Goal: Task Accomplishment & Management: Use online tool/utility

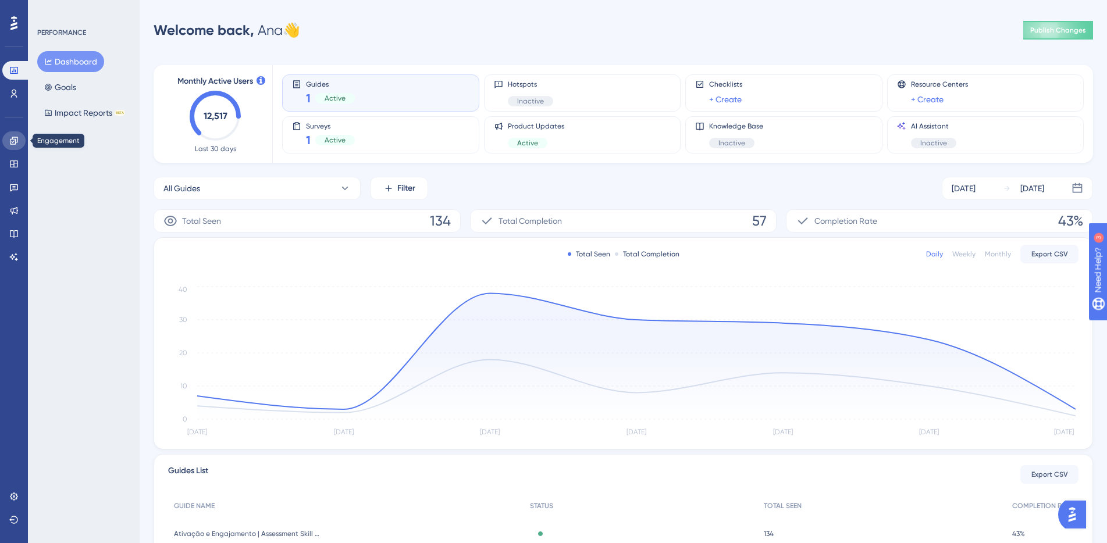
click at [12, 136] on icon at bounding box center [13, 140] width 9 height 9
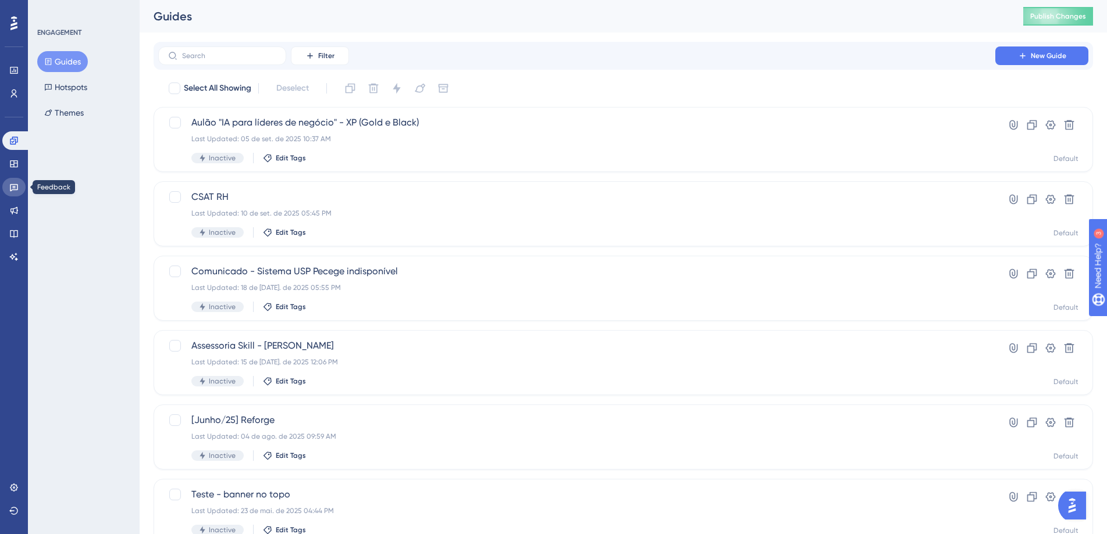
click at [13, 191] on icon at bounding box center [13, 187] width 9 height 9
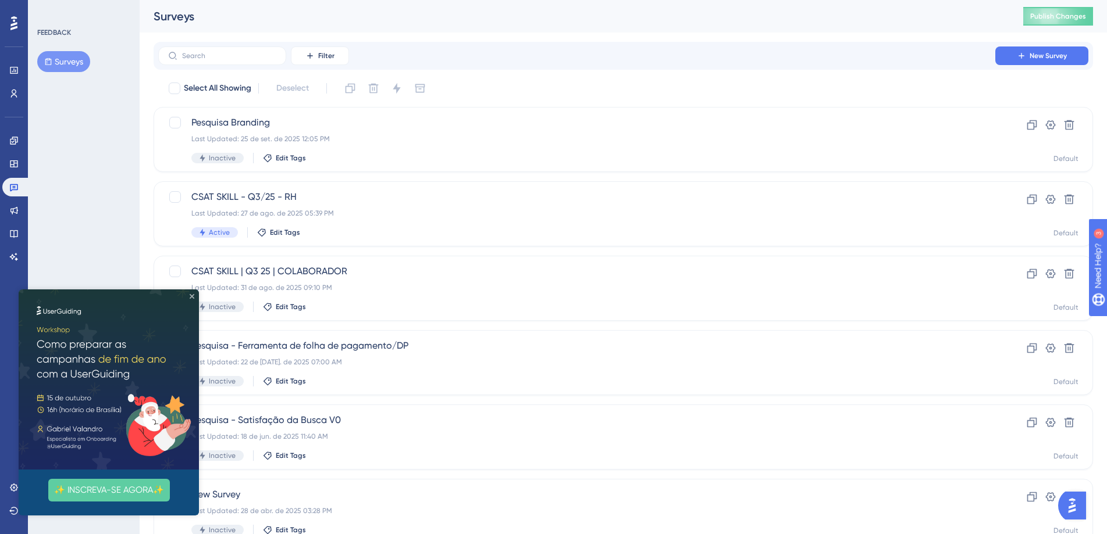
click at [191, 296] on icon "Close Preview" at bounding box center [192, 296] width 5 height 5
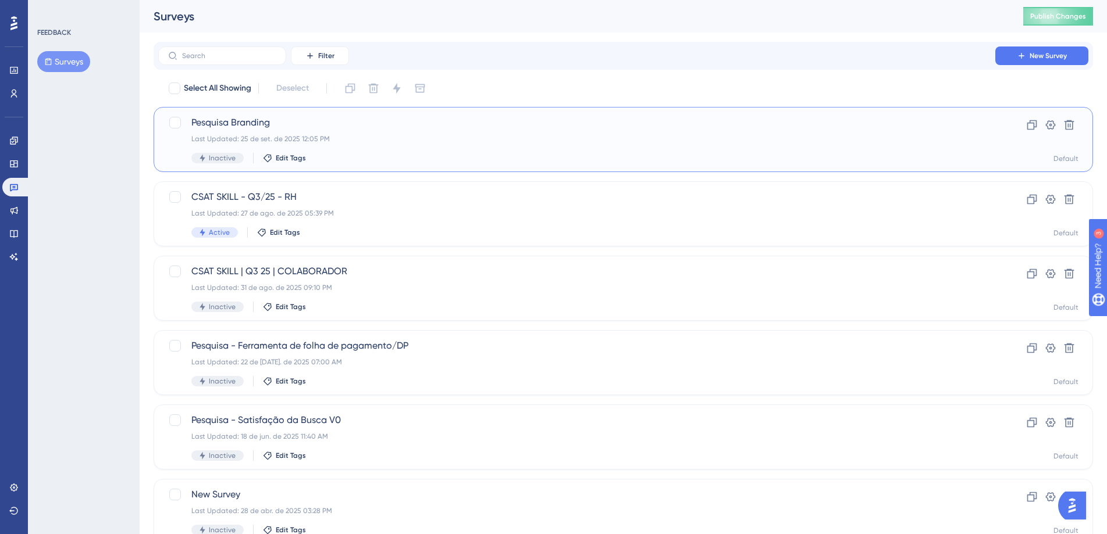
click at [360, 140] on div "Last Updated: 25 de set. de 2025 12:05 PM" at bounding box center [576, 138] width 771 height 9
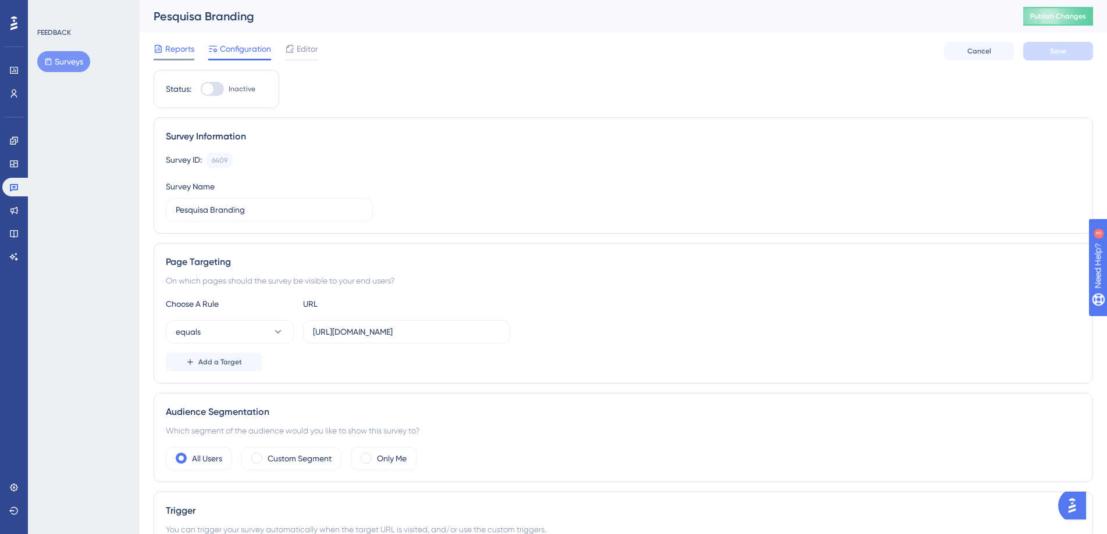
click at [170, 42] on span "Reports" at bounding box center [179, 49] width 29 height 14
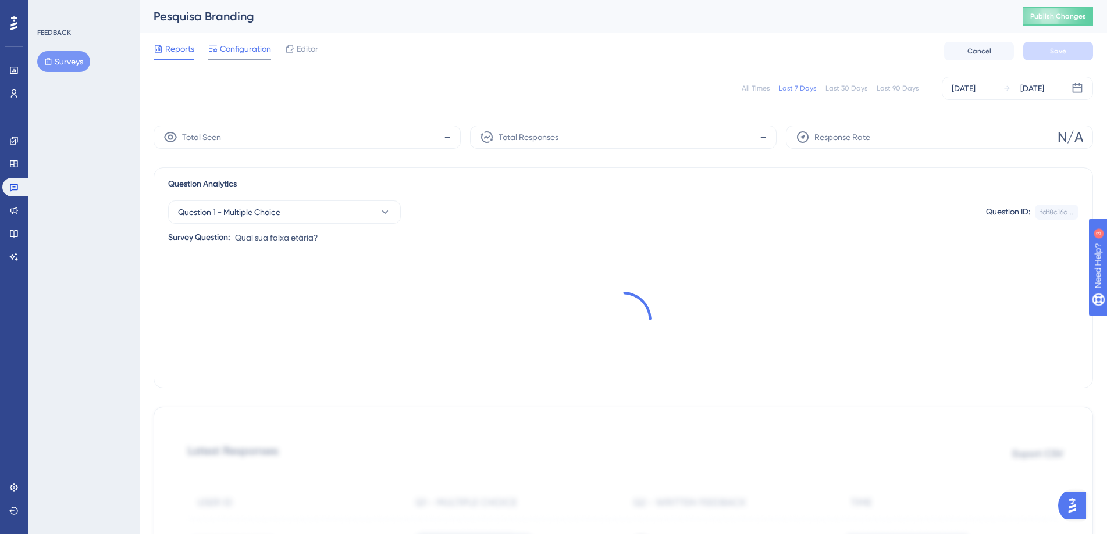
click at [271, 47] on span "Configuration" at bounding box center [245, 49] width 51 height 14
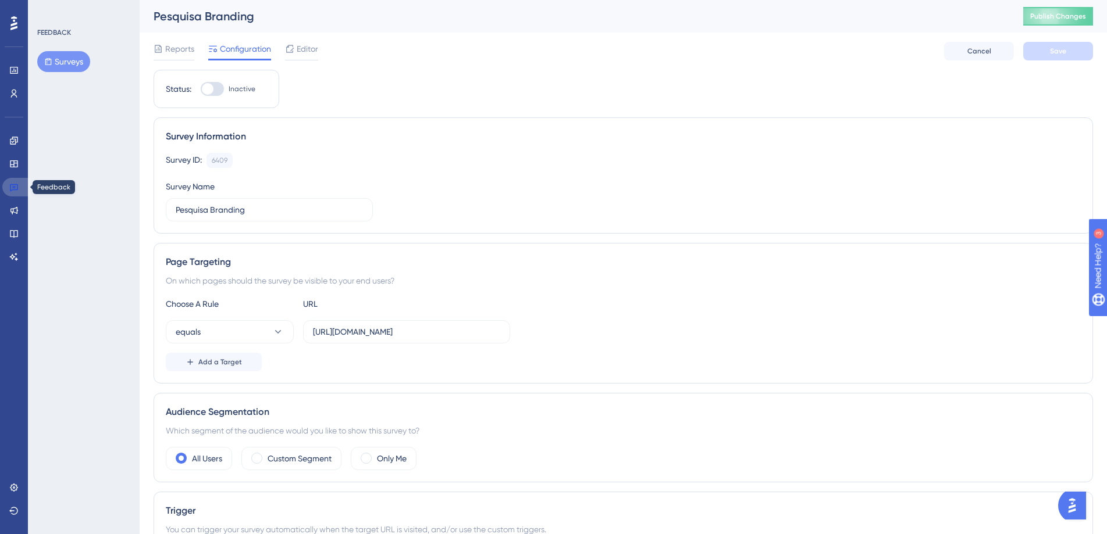
click at [12, 188] on icon at bounding box center [13, 187] width 9 height 9
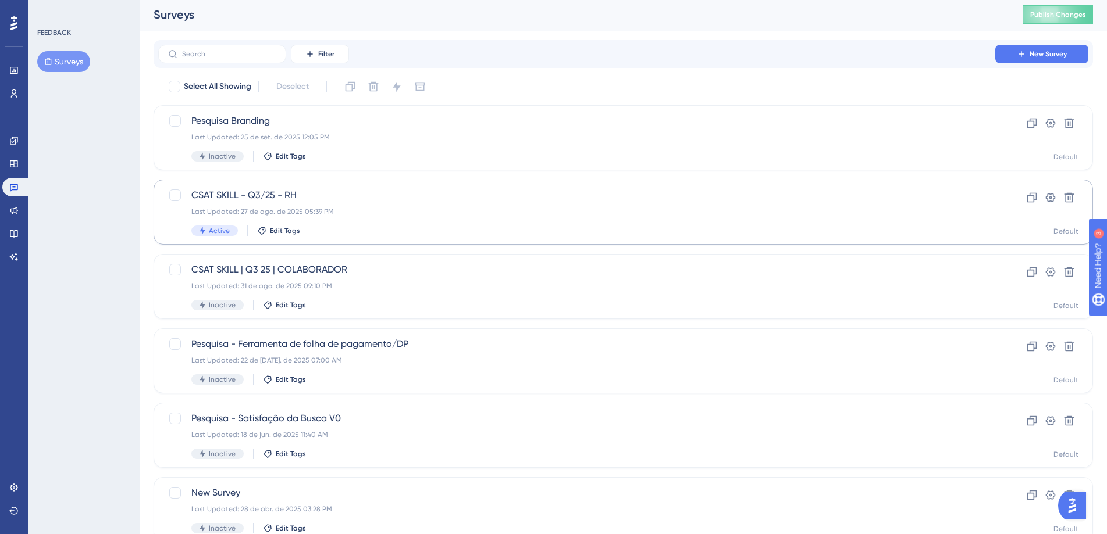
scroll to position [2, 0]
click at [326, 213] on div "Last Updated: 27 de ago. de 2025 05:39 PM" at bounding box center [576, 210] width 771 height 9
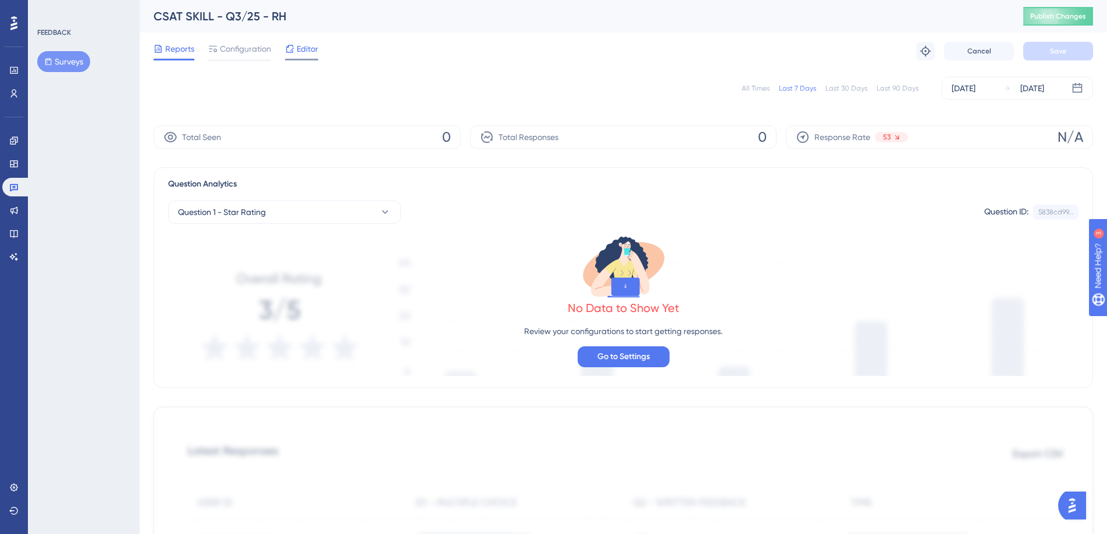
click at [305, 48] on span "Editor" at bounding box center [308, 49] width 22 height 14
click at [14, 195] on link at bounding box center [16, 187] width 28 height 19
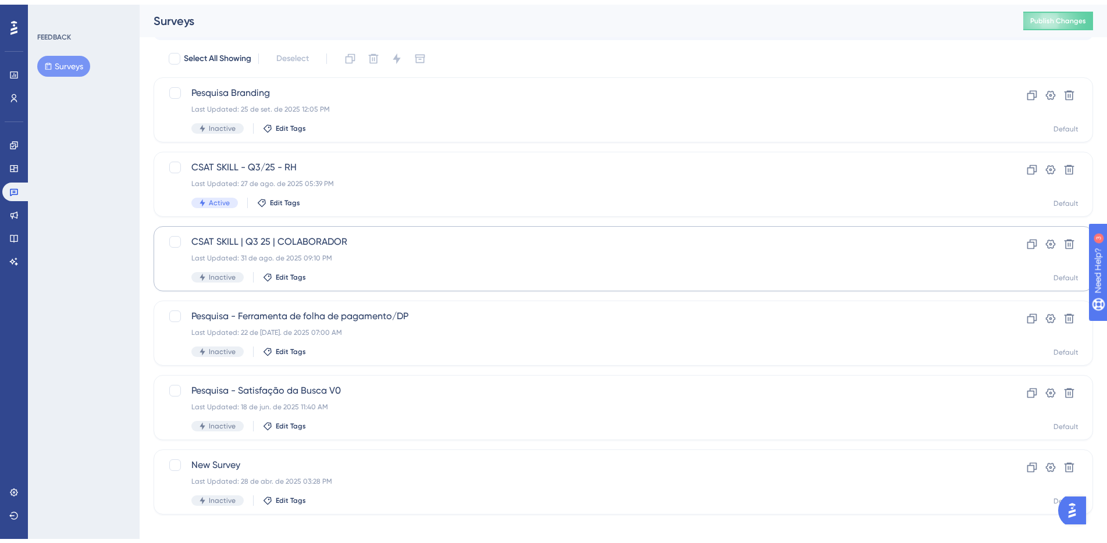
scroll to position [38, 0]
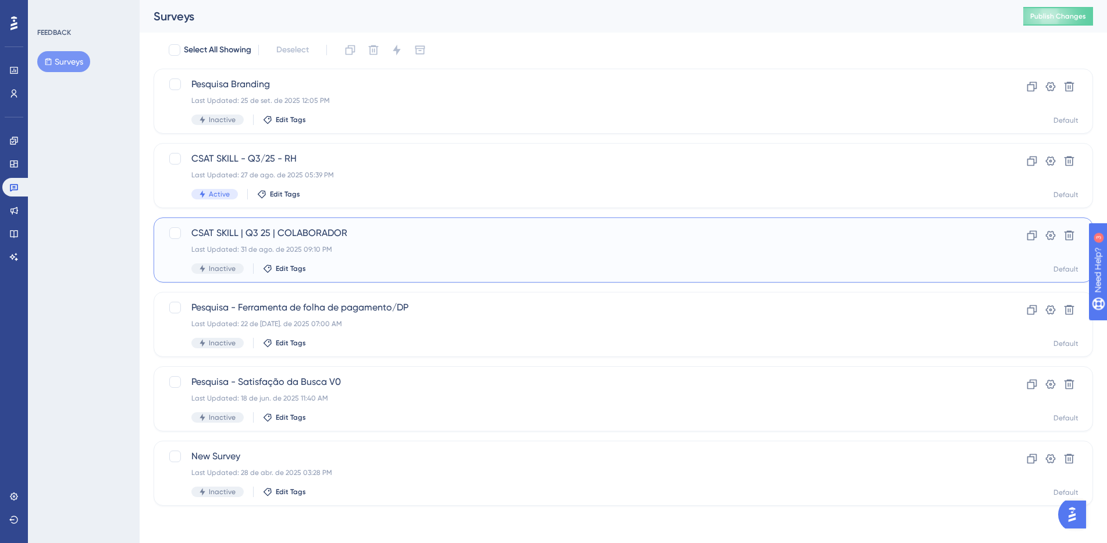
click at [256, 240] on div "CSAT SKILL | Q3 25 | COLABORADOR Last Updated: 31 de ago. de 2025 09:10 PM Inac…" at bounding box center [576, 250] width 771 height 48
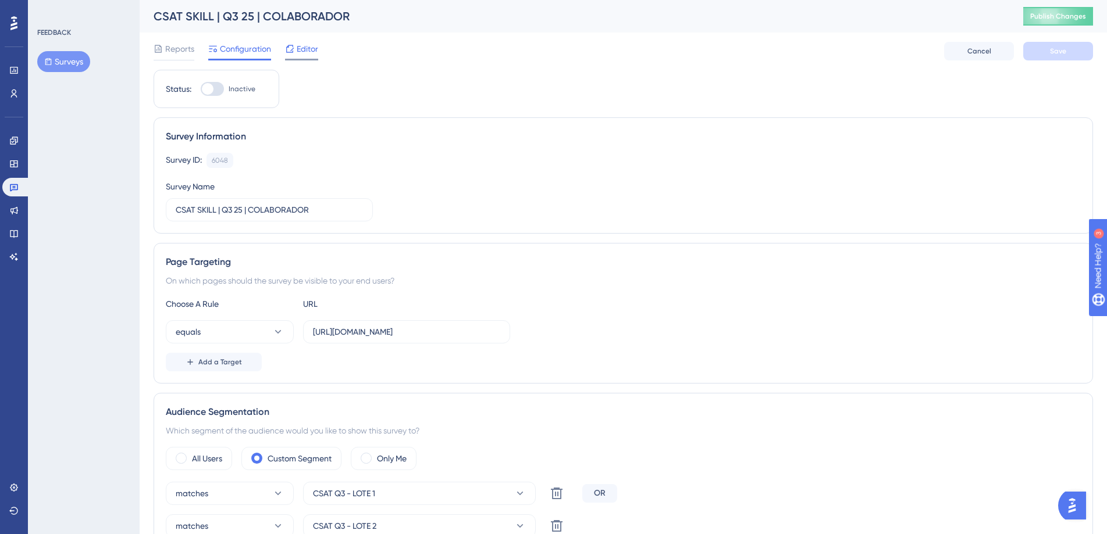
click at [316, 49] on span "Editor" at bounding box center [308, 49] width 22 height 14
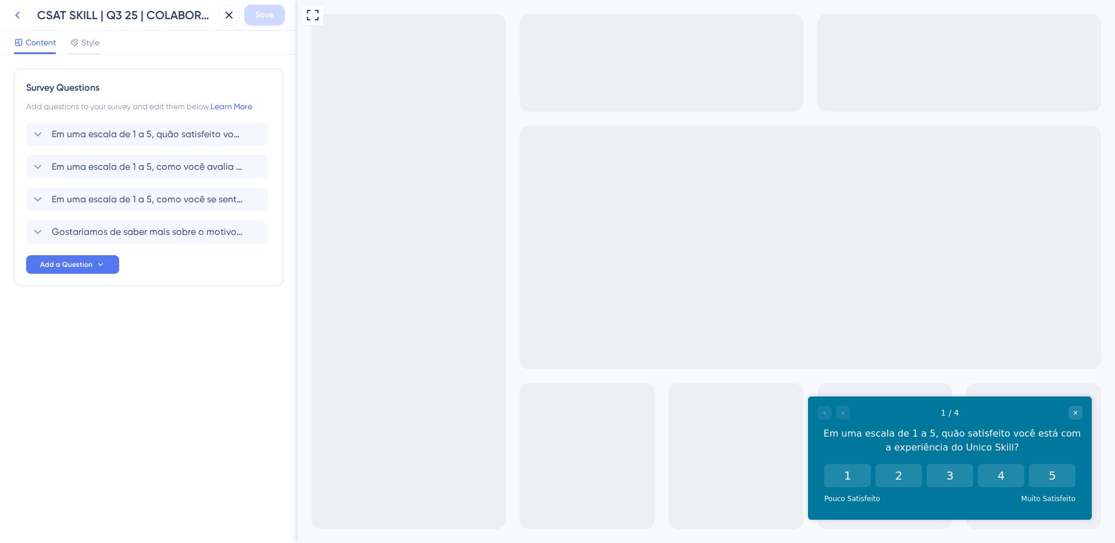
click at [23, 15] on icon at bounding box center [17, 15] width 14 height 14
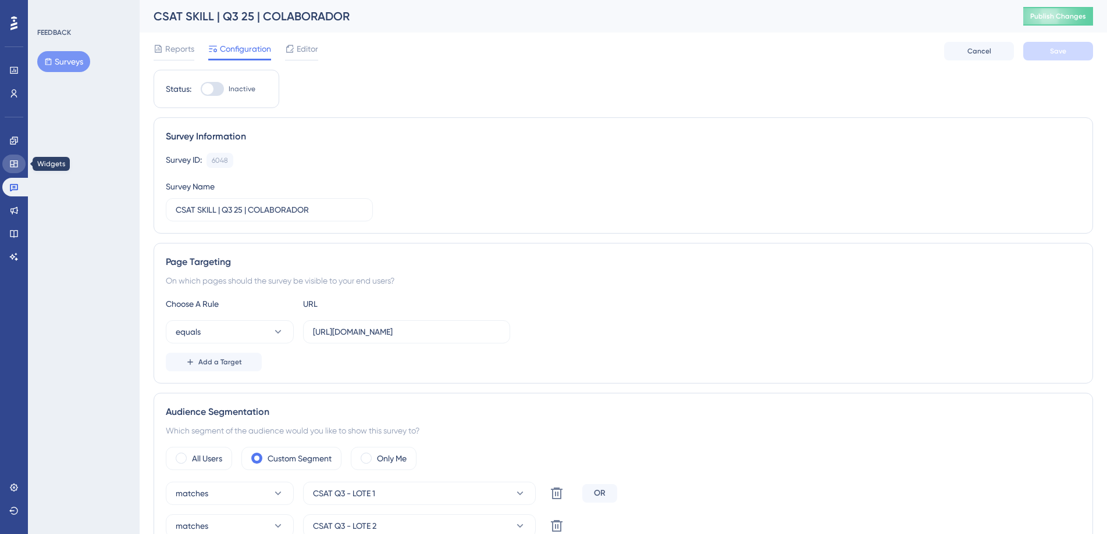
click at [21, 170] on link at bounding box center [13, 164] width 23 height 19
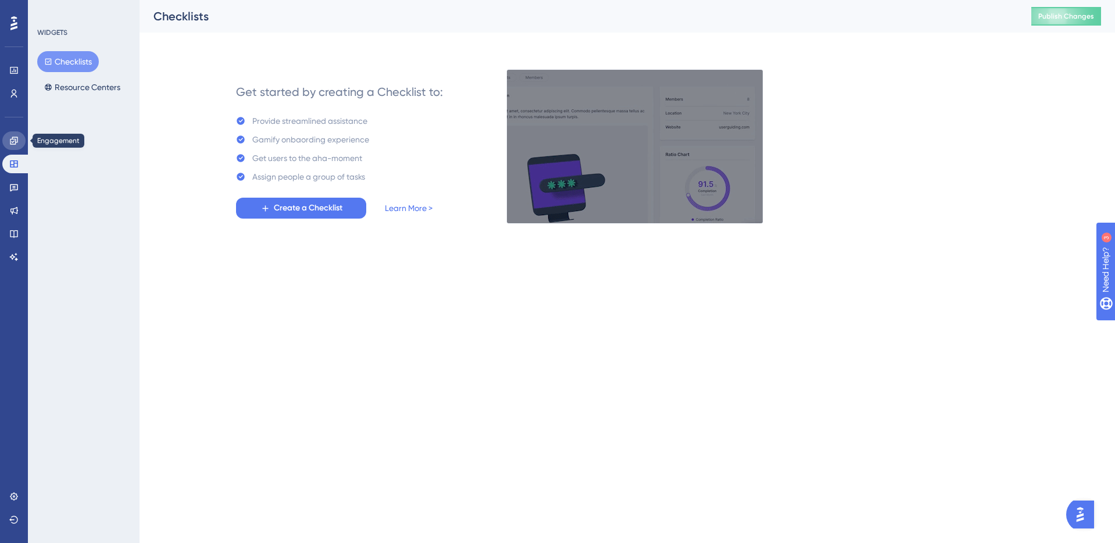
click at [8, 148] on link at bounding box center [13, 140] width 23 height 19
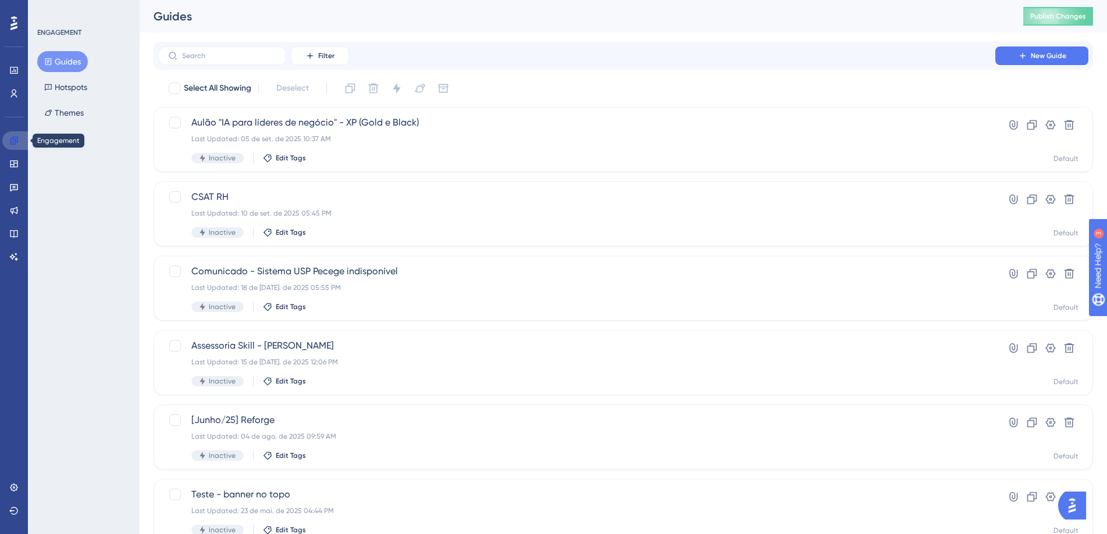
click at [13, 145] on link at bounding box center [16, 140] width 28 height 19
click at [20, 184] on link at bounding box center [13, 187] width 23 height 19
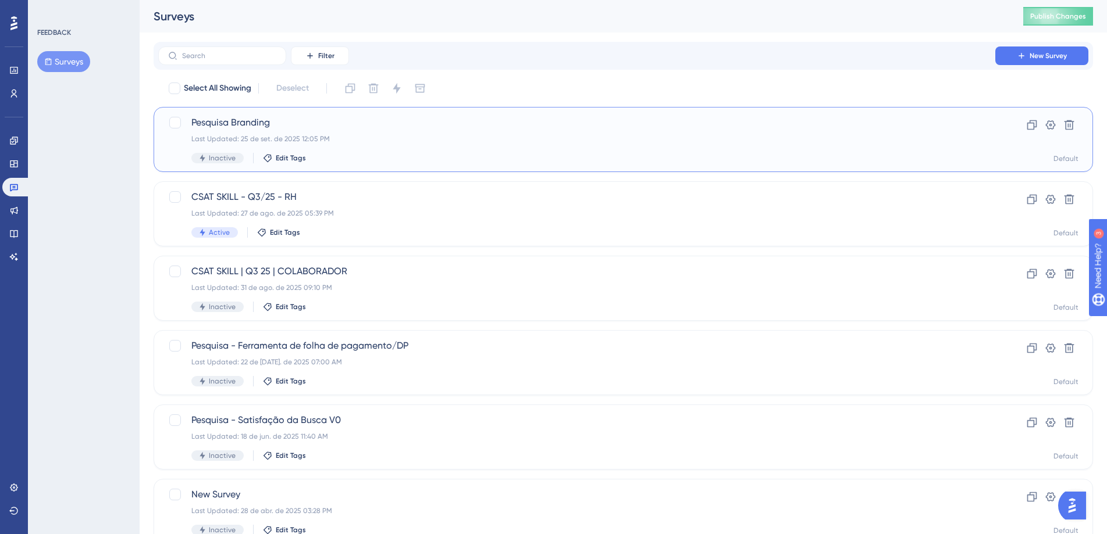
click at [458, 151] on div "Pesquisa Branding Last Updated: 25 de set. de 2025 12:05 PM Inactive Edit Tags" at bounding box center [576, 140] width 771 height 48
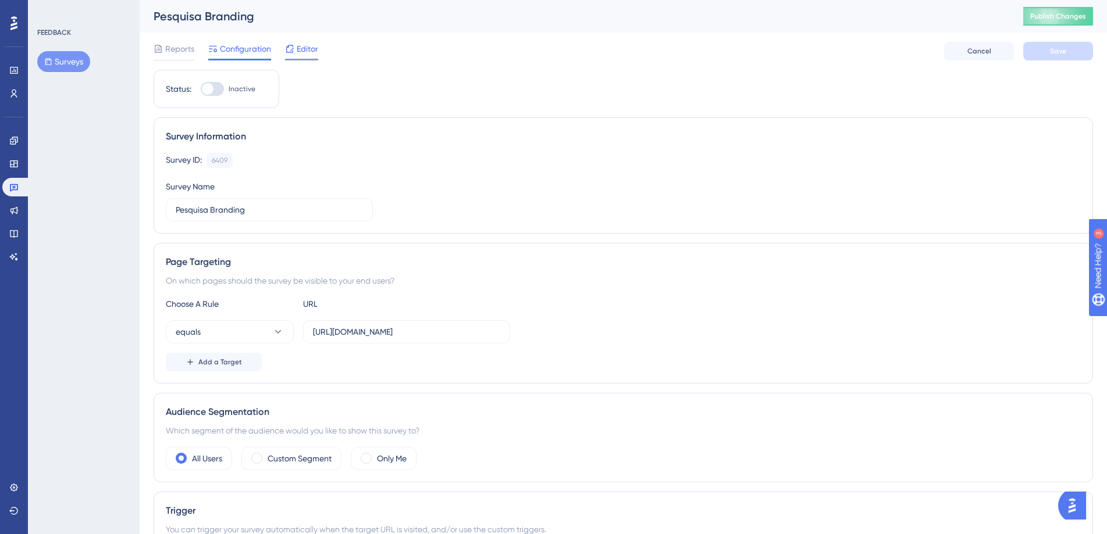
click at [313, 50] on span "Editor" at bounding box center [308, 49] width 22 height 14
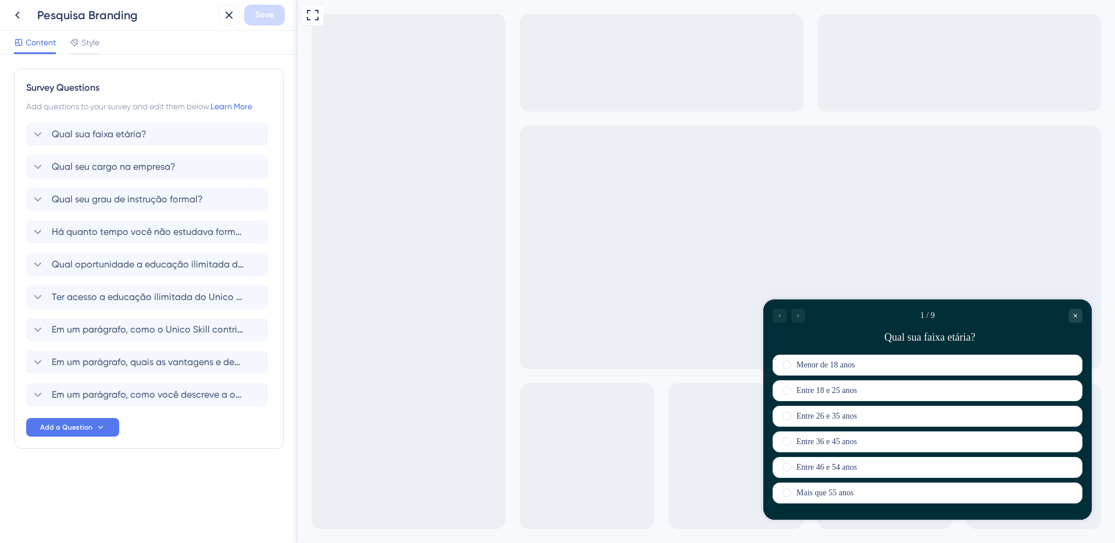
drag, startPoint x: 1050, startPoint y: 606, endPoint x: 824, endPoint y: 315, distance: 369.2
click at [70, 41] on icon at bounding box center [74, 42] width 9 height 9
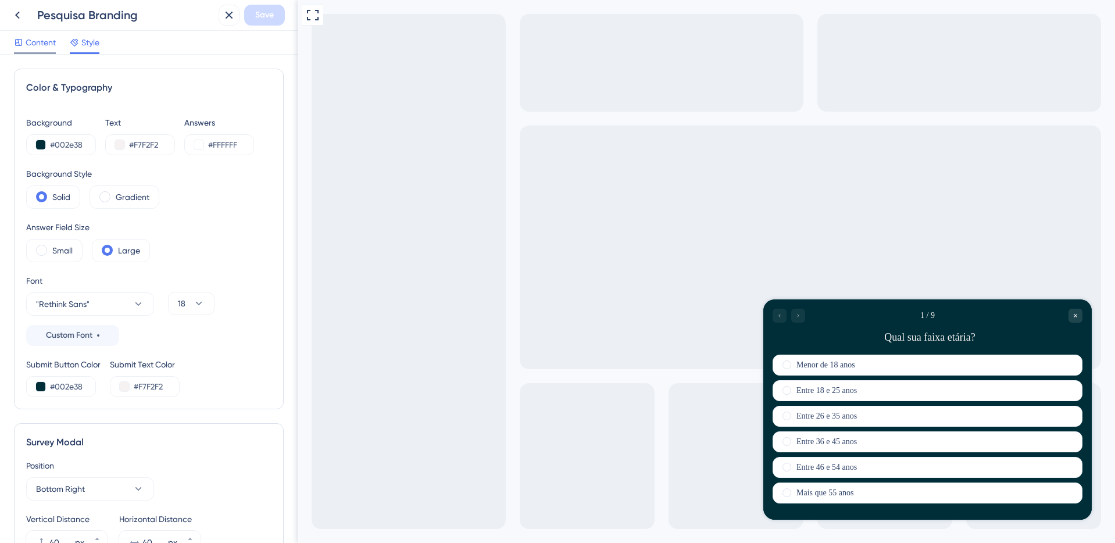
click at [50, 46] on span "Content" at bounding box center [41, 42] width 30 height 14
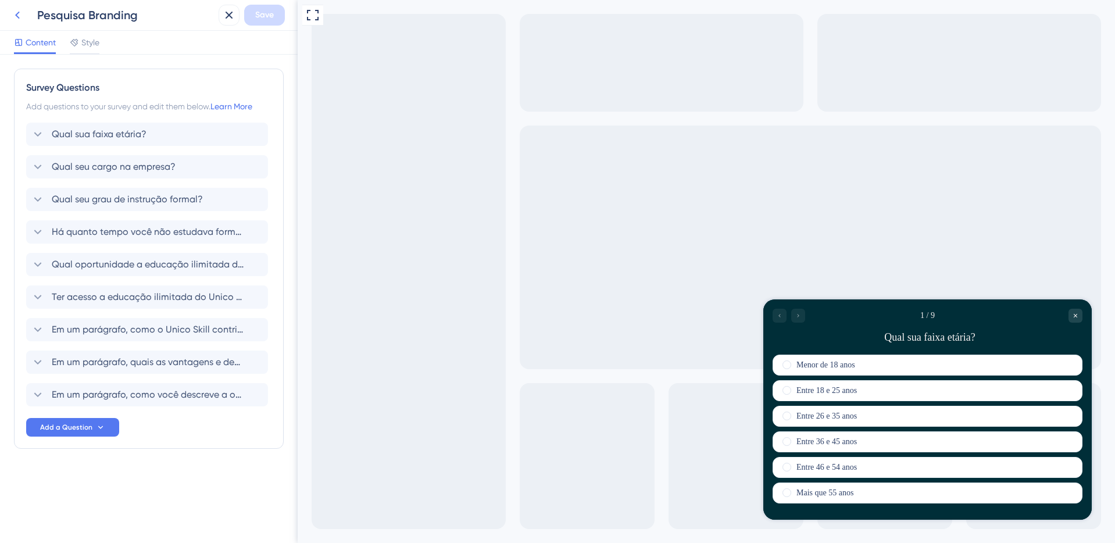
click at [17, 17] on icon at bounding box center [17, 16] width 5 height 8
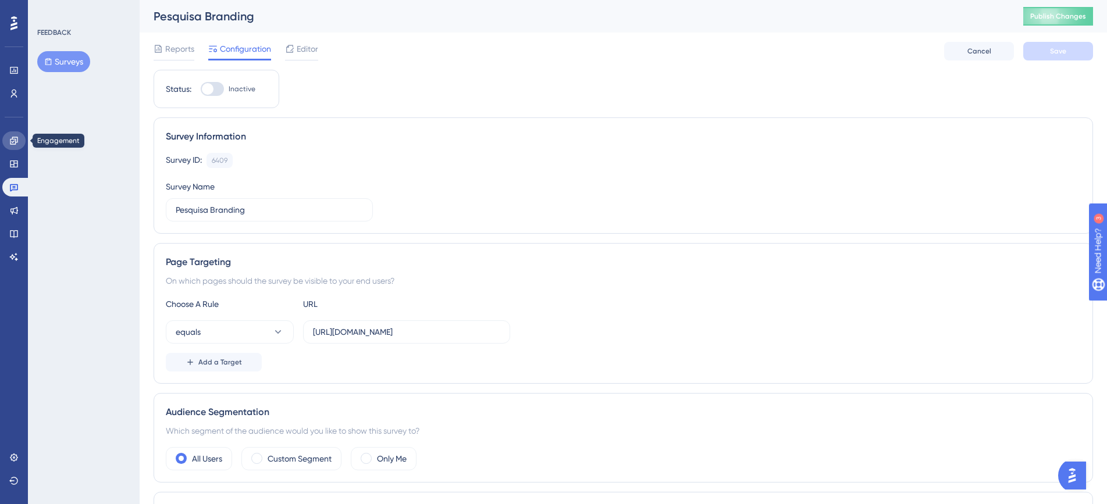
click at [17, 147] on link at bounding box center [13, 140] width 23 height 19
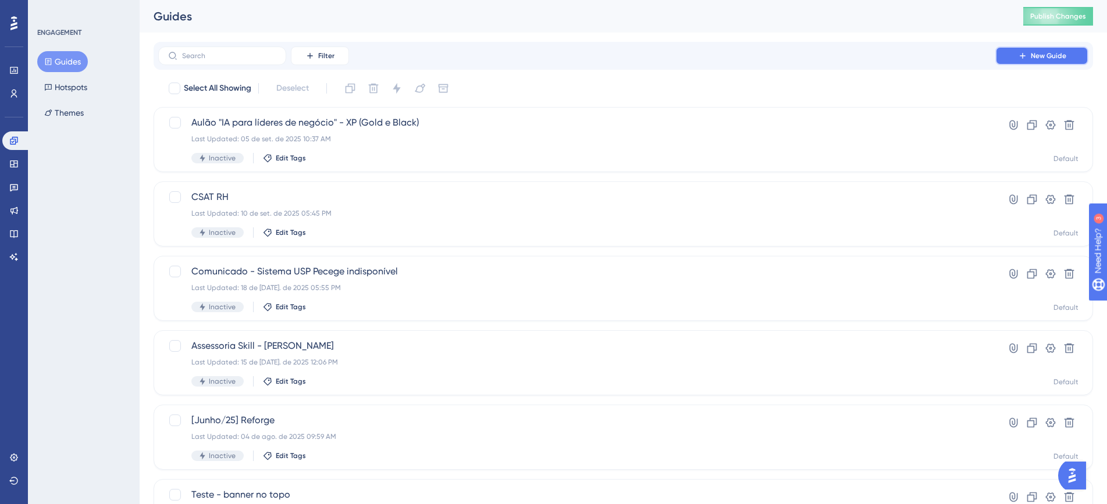
click at [1043, 59] on span "New Guide" at bounding box center [1048, 55] width 35 height 9
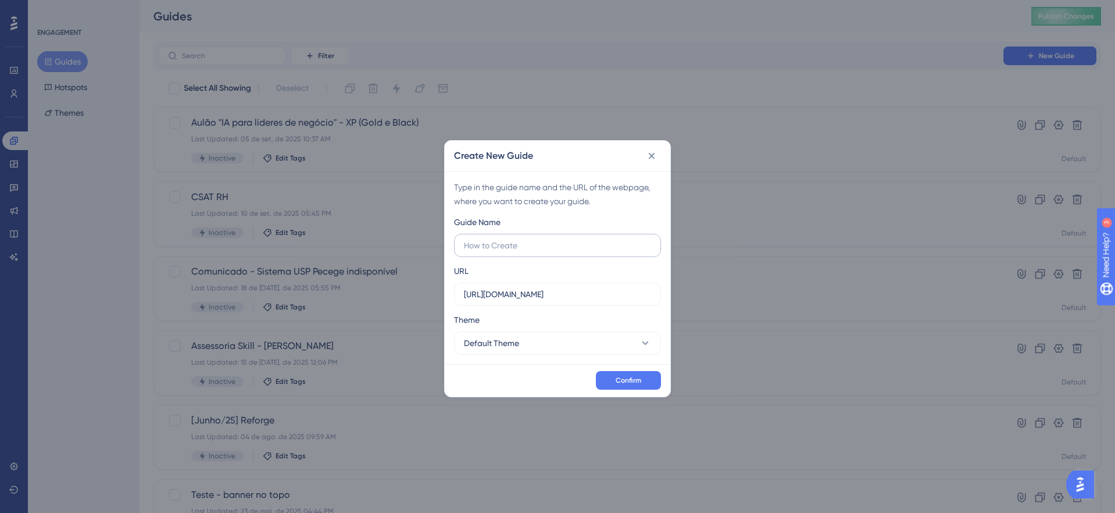
click at [531, 251] on input "text" at bounding box center [557, 245] width 187 height 13
type input "Pop para pesquisa de branding"
click at [557, 295] on input "https://portal.skillhub.me" at bounding box center [557, 294] width 187 height 13
click at [628, 388] on button "Confirm" at bounding box center [628, 380] width 65 height 19
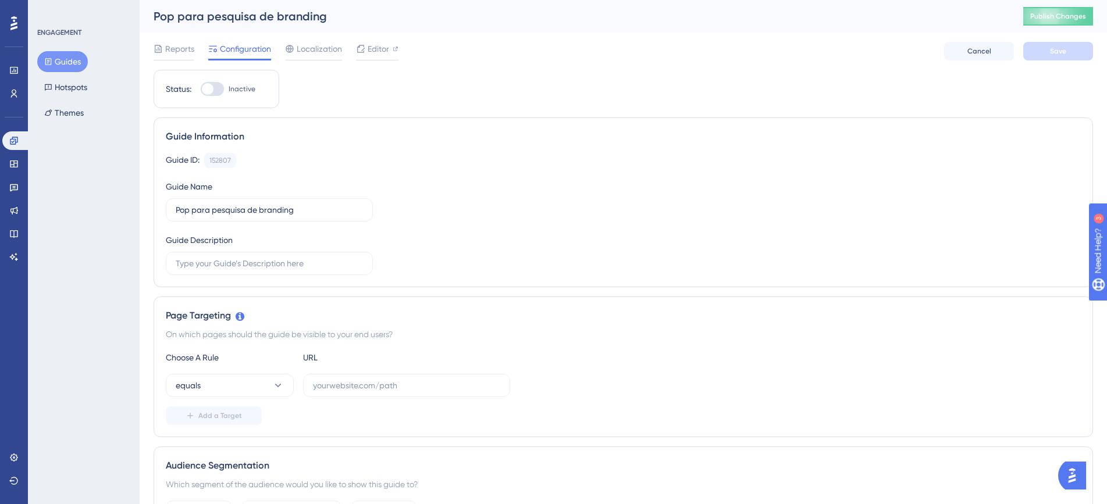
click at [174, 19] on div "Pop para pesquisa de branding" at bounding box center [574, 16] width 840 height 16
click at [386, 51] on span "Editor" at bounding box center [379, 49] width 22 height 14
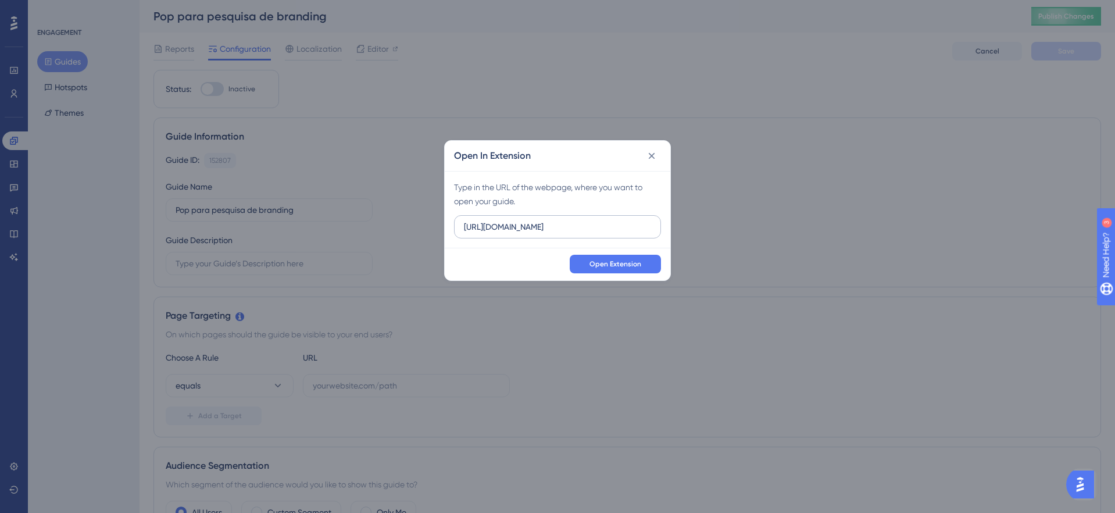
click at [537, 234] on label "https://portal.skillhub.me" at bounding box center [557, 226] width 207 height 23
click at [537, 233] on input "https://portal.skillhub.me" at bounding box center [557, 226] width 187 height 13
click at [537, 234] on label "https://portal.skillhub.me" at bounding box center [557, 226] width 207 height 23
click at [537, 233] on input "https://portal.skillhub.me" at bounding box center [557, 226] width 187 height 13
click at [537, 234] on label "https://portal.skillhub.me" at bounding box center [557, 226] width 207 height 23
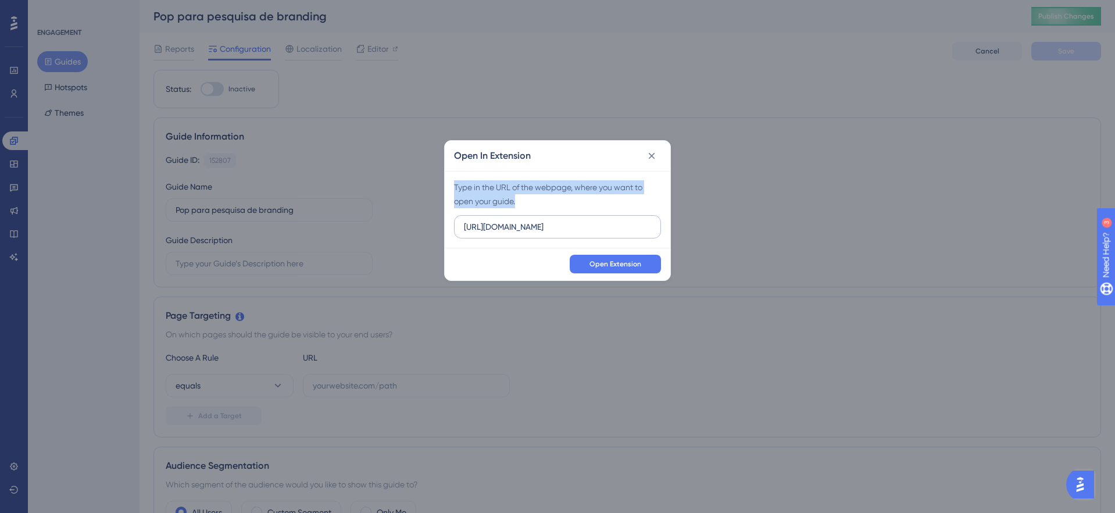
click at [537, 233] on input "https://portal.skillhub.me" at bounding box center [557, 226] width 187 height 13
click at [610, 271] on button "Open Extension" at bounding box center [615, 264] width 91 height 19
click at [660, 154] on button at bounding box center [652, 156] width 19 height 19
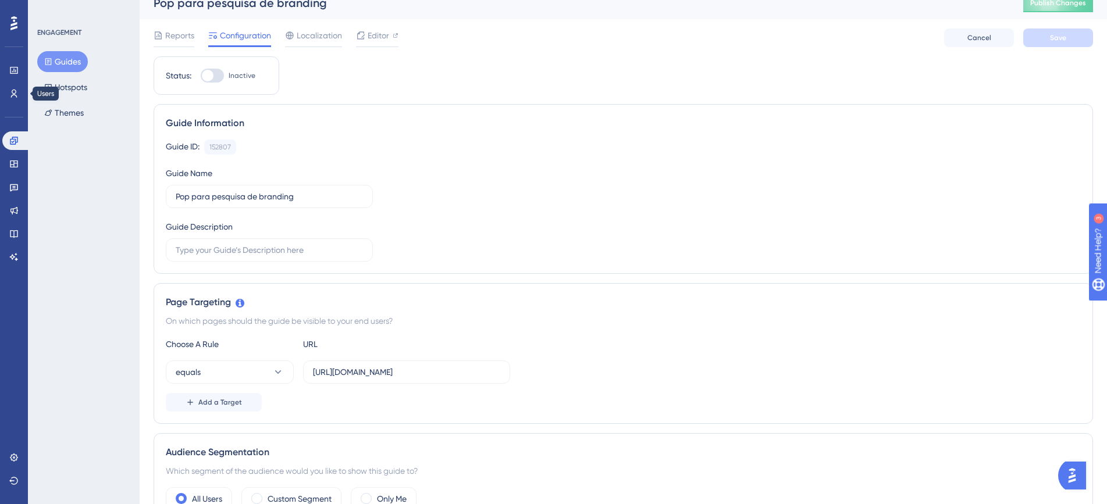
scroll to position [9, 0]
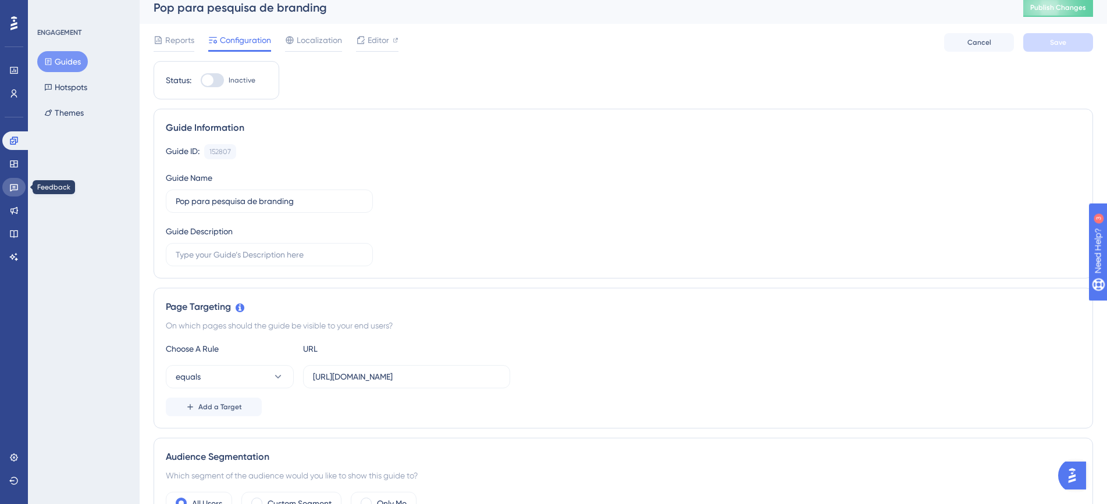
click at [18, 191] on icon at bounding box center [13, 187] width 9 height 9
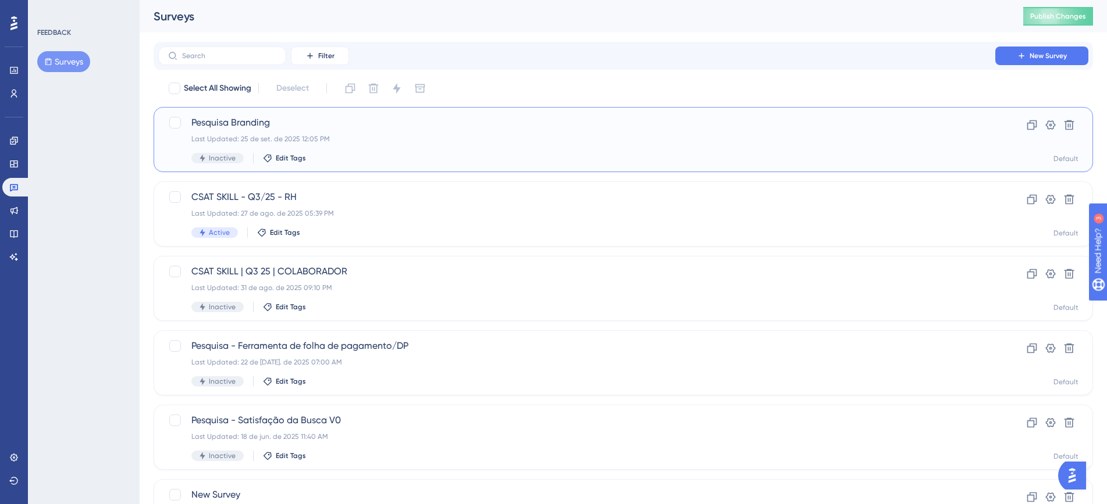
click at [261, 125] on span "Pesquisa Branding" at bounding box center [576, 123] width 771 height 14
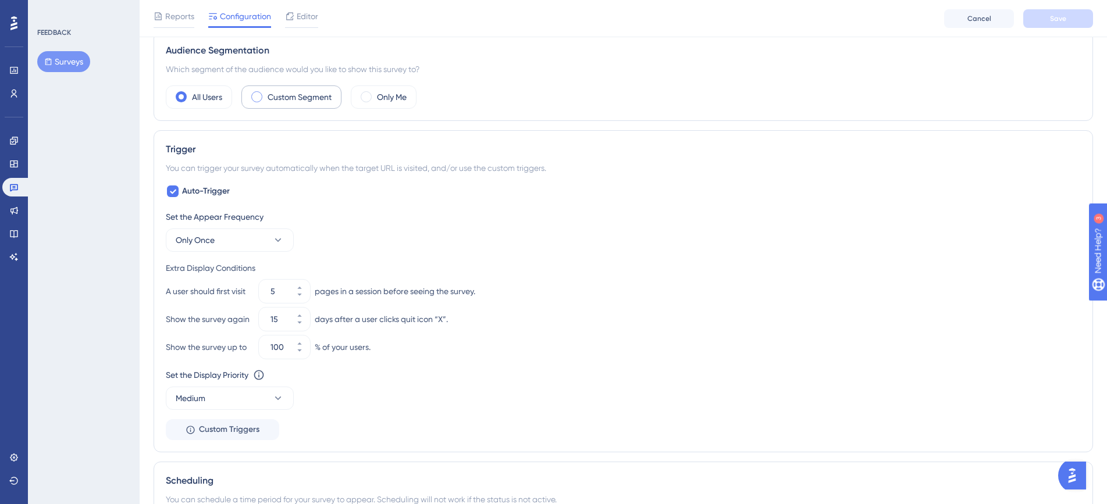
scroll to position [208, 0]
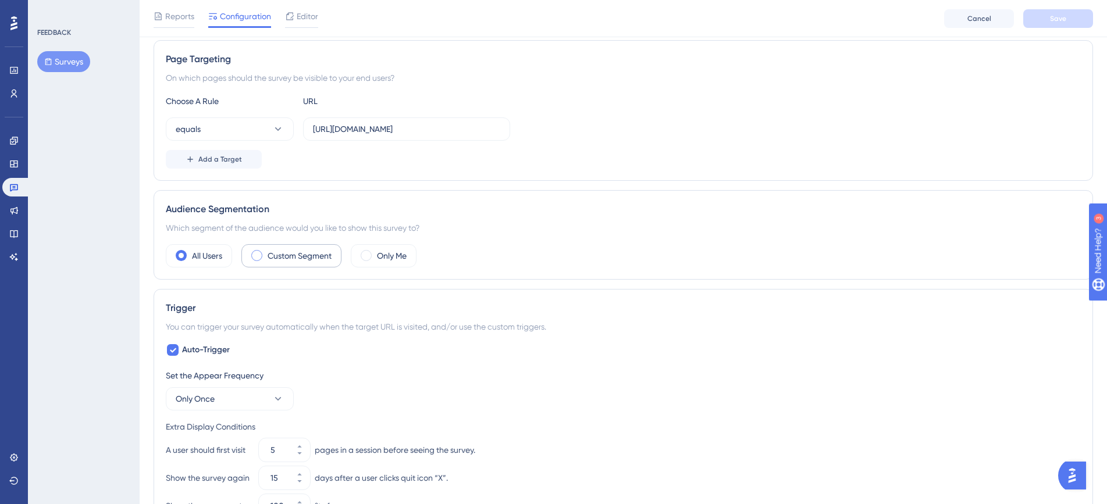
click at [316, 251] on label "Custom Segment" at bounding box center [300, 256] width 64 height 14
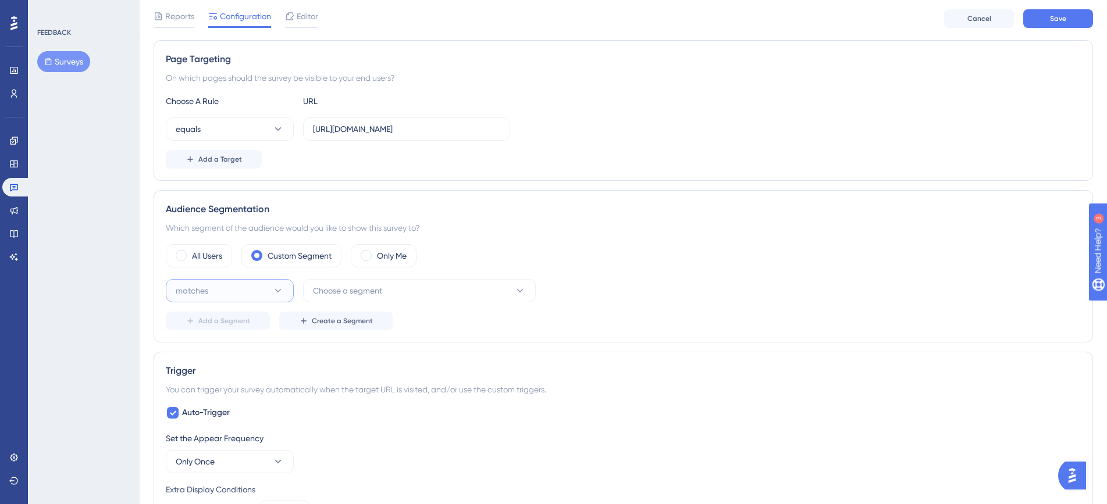
click at [238, 281] on button "matches" at bounding box center [230, 290] width 128 height 23
click at [242, 284] on button "matches" at bounding box center [230, 290] width 128 height 23
click at [402, 292] on button "Choose a segment" at bounding box center [419, 290] width 233 height 23
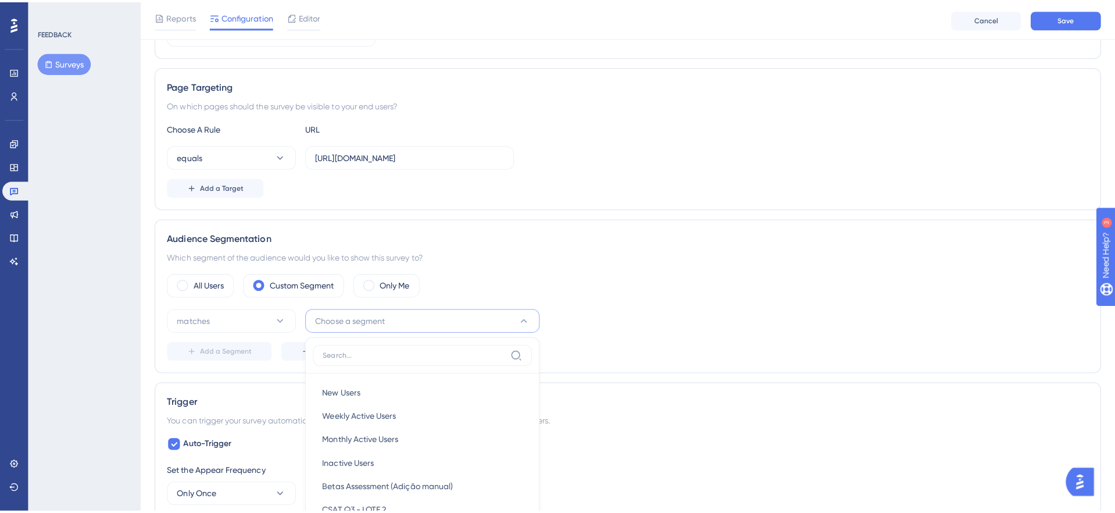
scroll to position [173, 0]
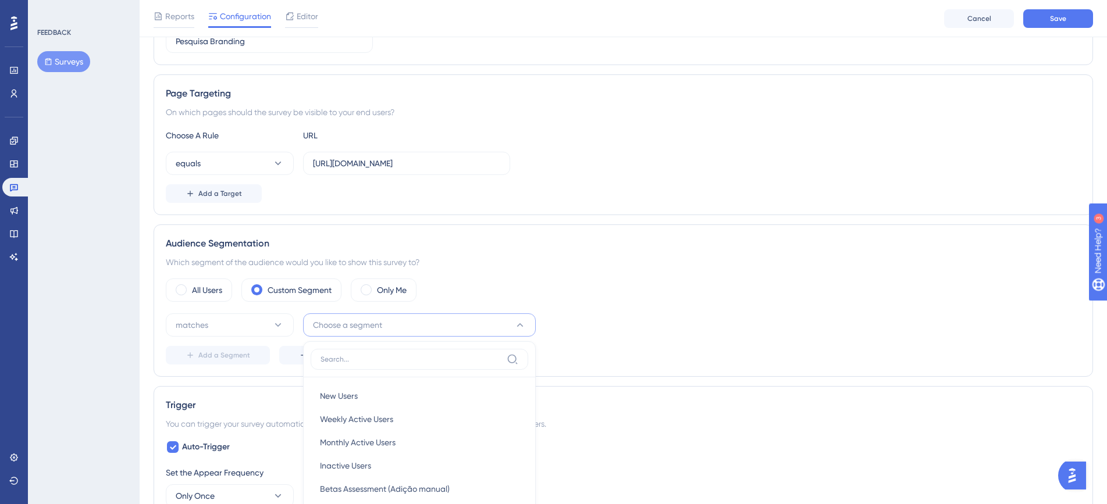
click at [521, 206] on div "Page Targeting On which pages should the survey be visible to your end users? C…" at bounding box center [623, 144] width 939 height 141
click at [21, 94] on link at bounding box center [13, 93] width 23 height 19
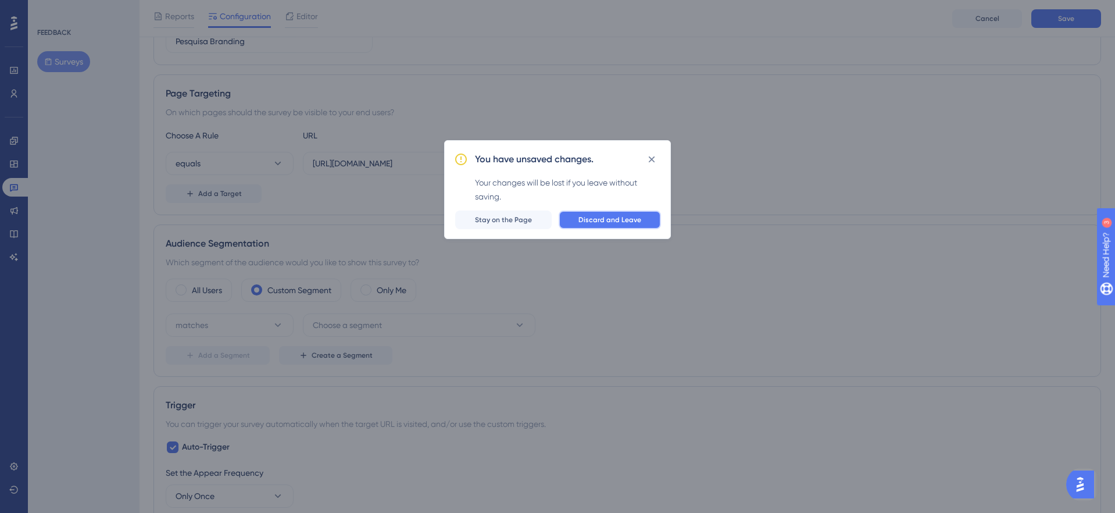
click at [629, 226] on button "Discard and Leave" at bounding box center [610, 220] width 102 height 19
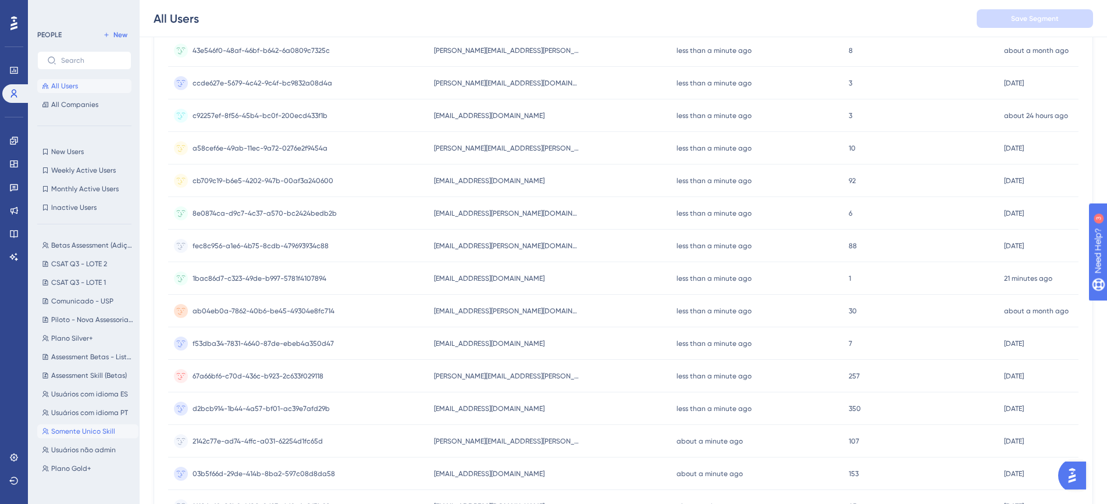
click at [85, 434] on span "Somente Unico Skill" at bounding box center [83, 431] width 64 height 9
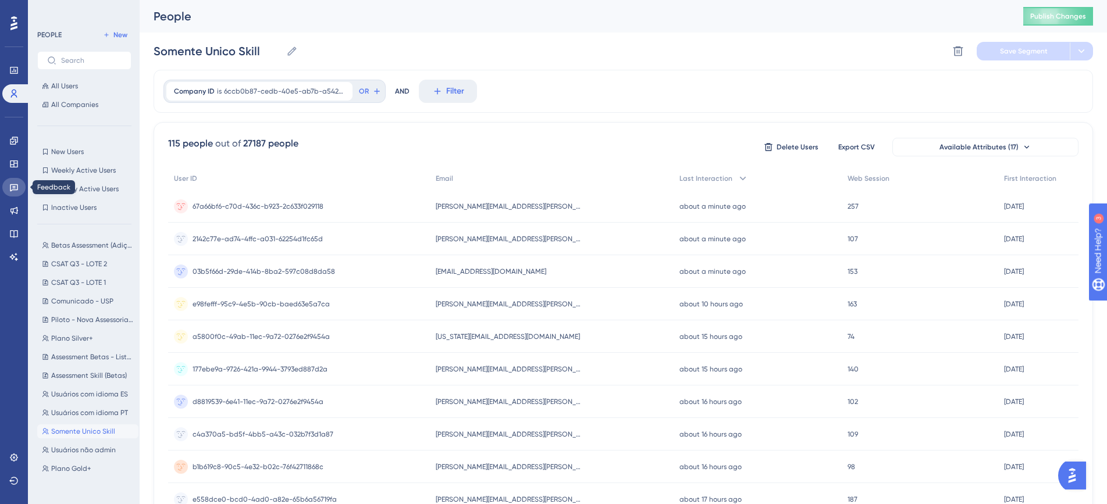
click at [14, 186] on icon at bounding box center [14, 188] width 8 height 8
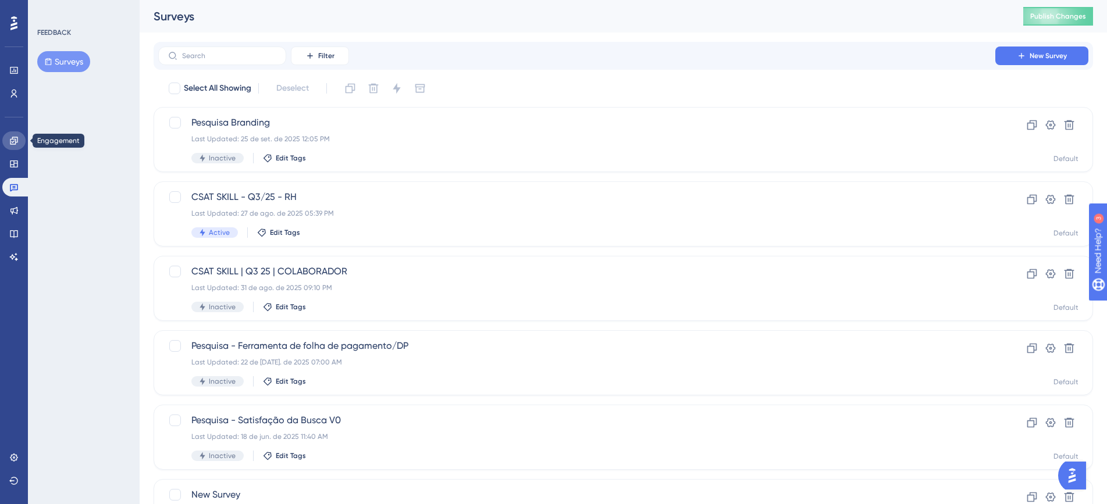
drag, startPoint x: 16, startPoint y: 144, endPoint x: 35, endPoint y: 145, distance: 19.2
click at [16, 144] on icon at bounding box center [13, 140] width 9 height 9
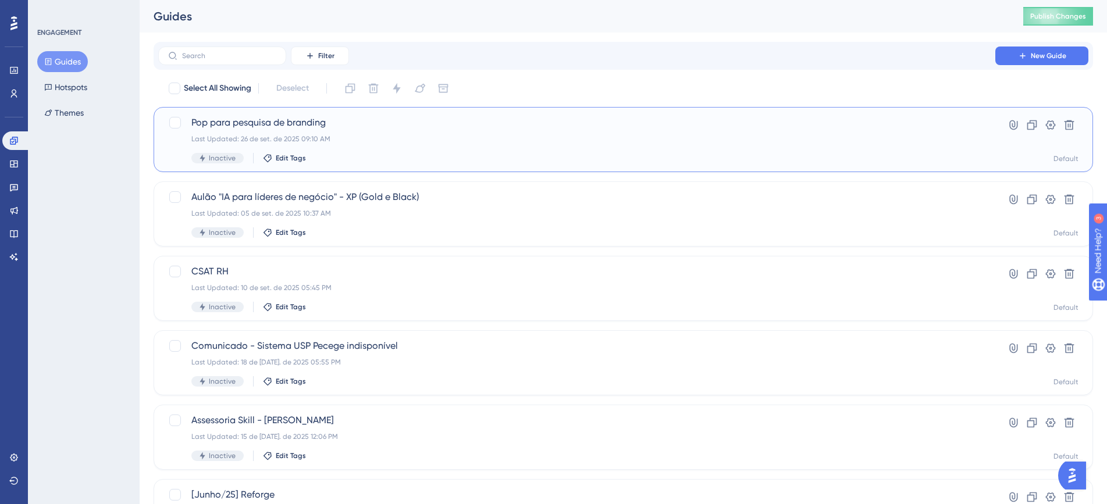
click at [344, 124] on span "Pop para pesquisa de branding" at bounding box center [576, 123] width 771 height 14
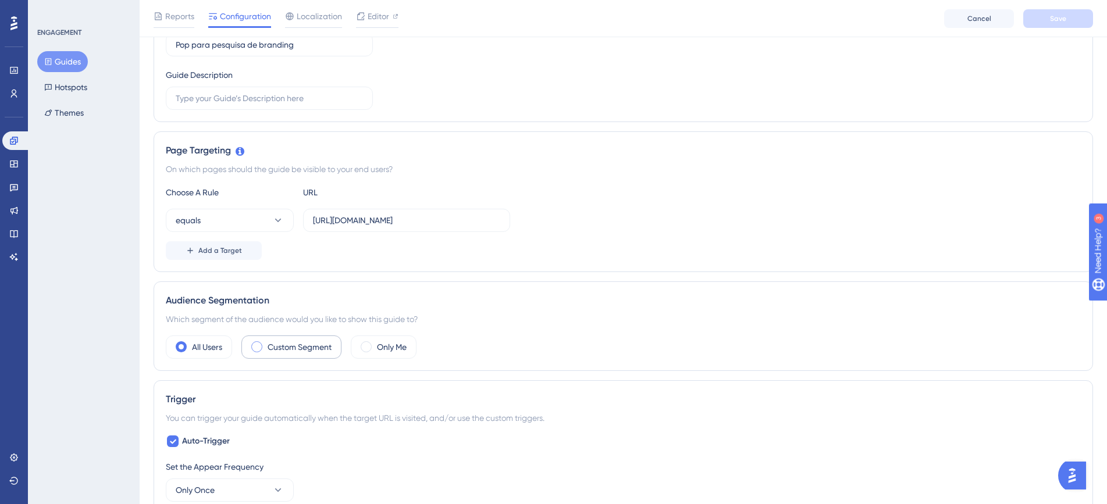
scroll to position [181, 0]
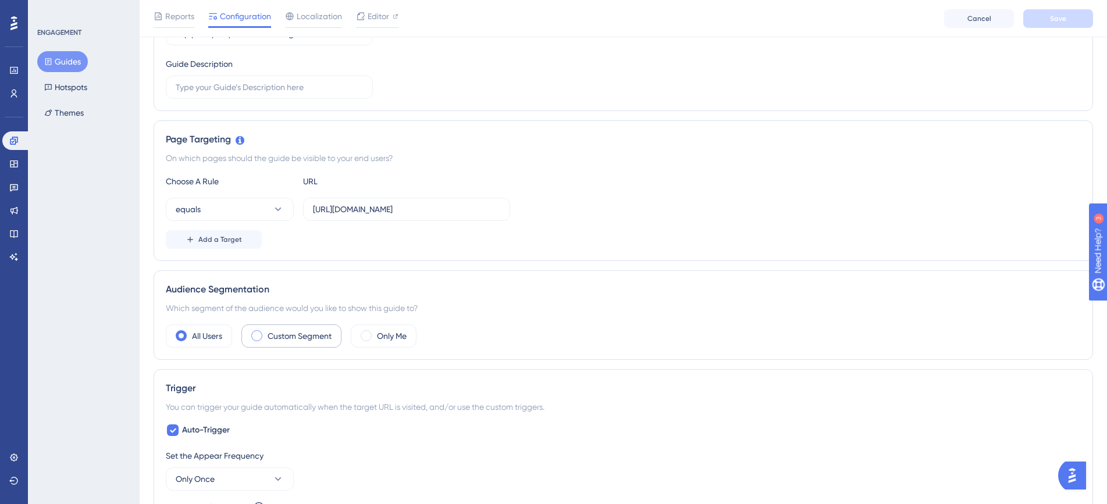
click at [290, 333] on label "Custom Segment" at bounding box center [300, 336] width 64 height 14
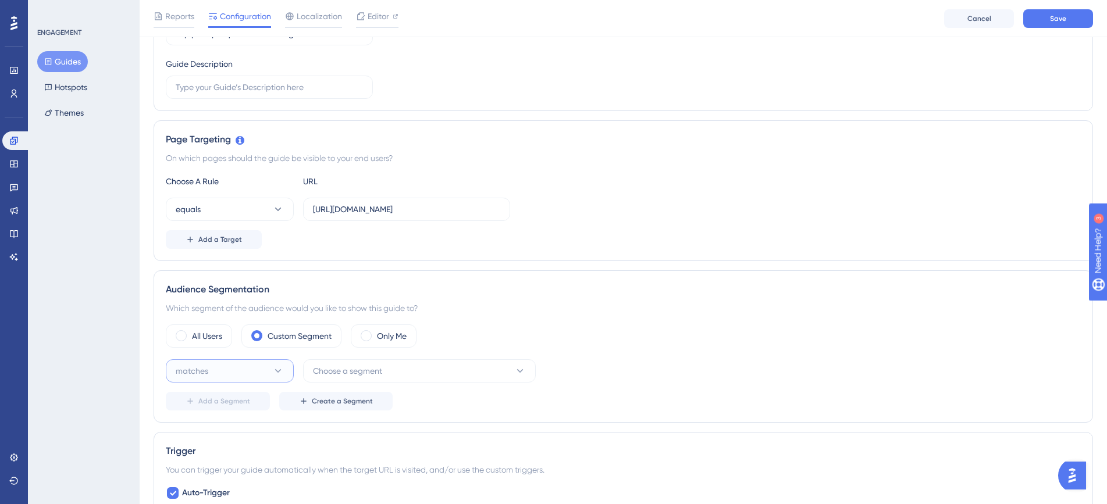
click at [237, 376] on button "matches" at bounding box center [230, 370] width 128 height 23
click at [234, 432] on span "doesn't match" at bounding box center [209, 430] width 53 height 14
click at [400, 369] on button "Choose a segment" at bounding box center [419, 370] width 233 height 23
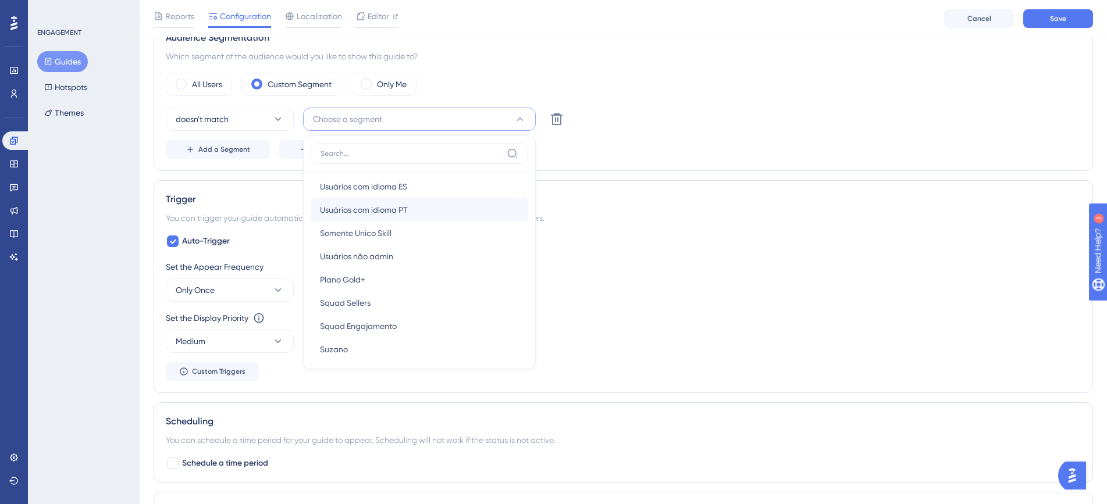
scroll to position [265, 0]
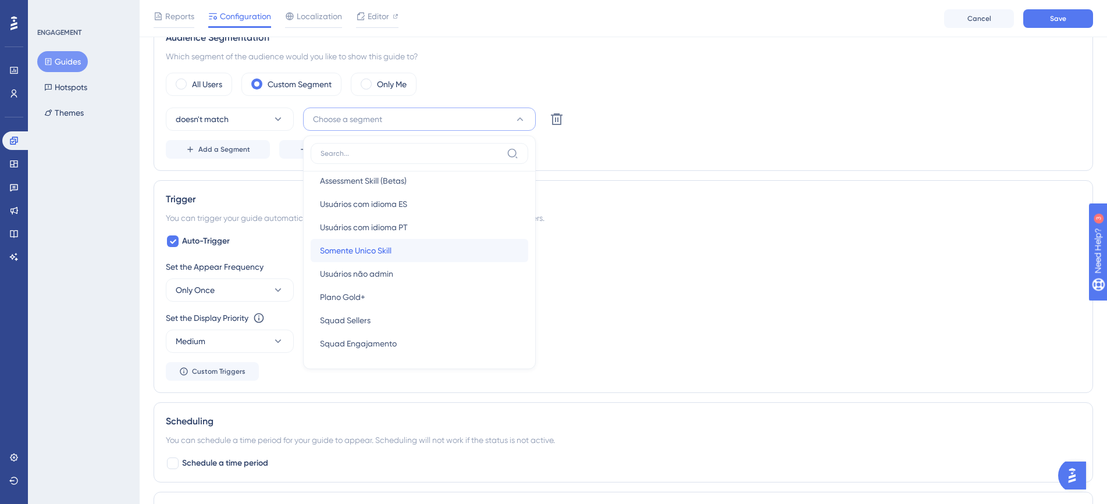
click at [394, 245] on div "Somente Unico Skill Somente Unico Skill" at bounding box center [419, 250] width 199 height 23
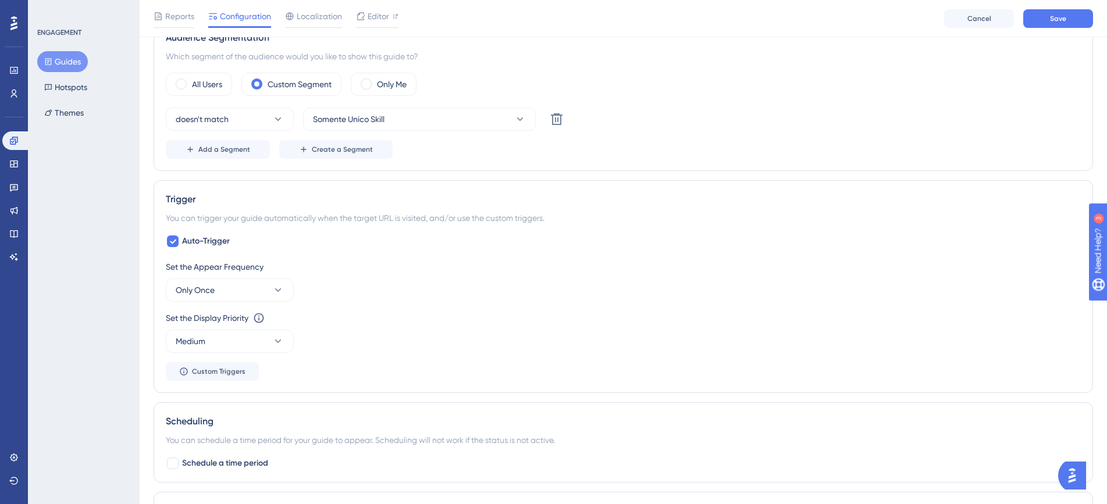
click at [317, 207] on div "Trigger You can trigger your guide automatically when the target URL is visited…" at bounding box center [623, 286] width 939 height 213
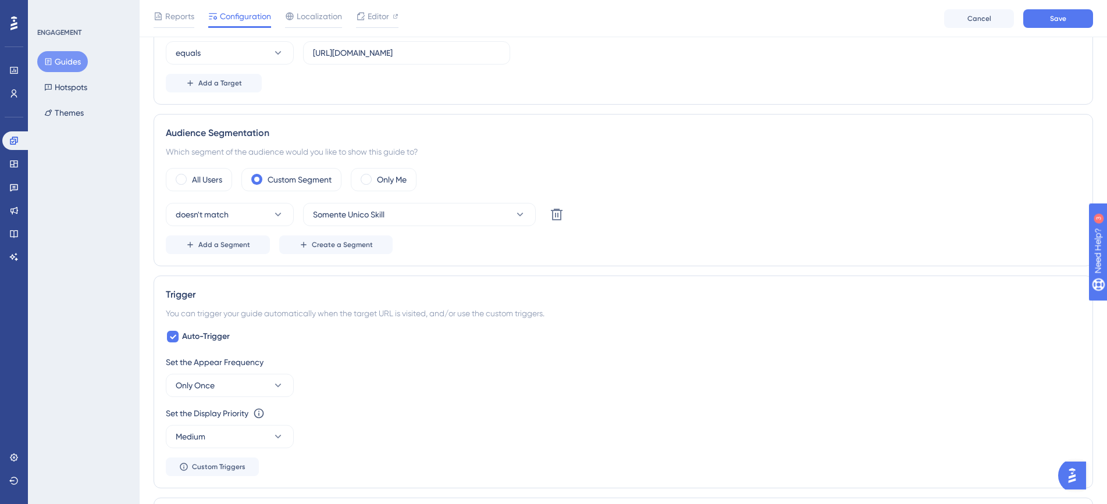
scroll to position [0, 0]
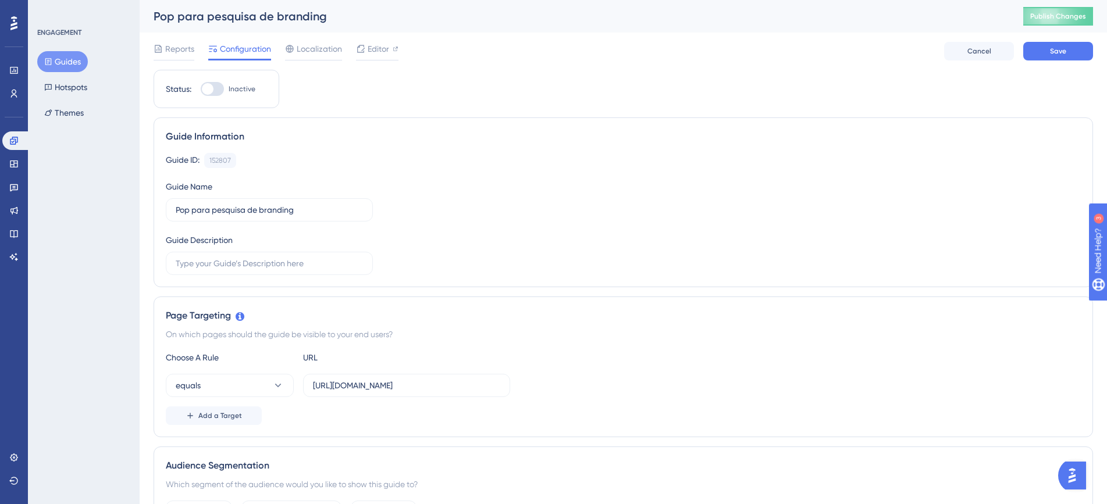
click at [177, 17] on div "Pop para pesquisa de branding" at bounding box center [574, 16] width 840 height 16
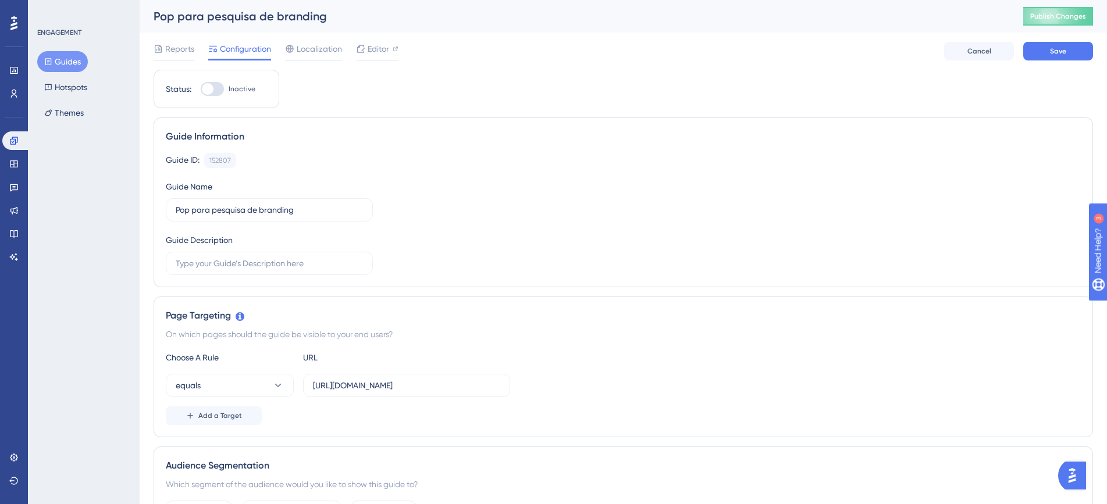
click at [163, 17] on div "Pop para pesquisa de branding" at bounding box center [574, 16] width 840 height 16
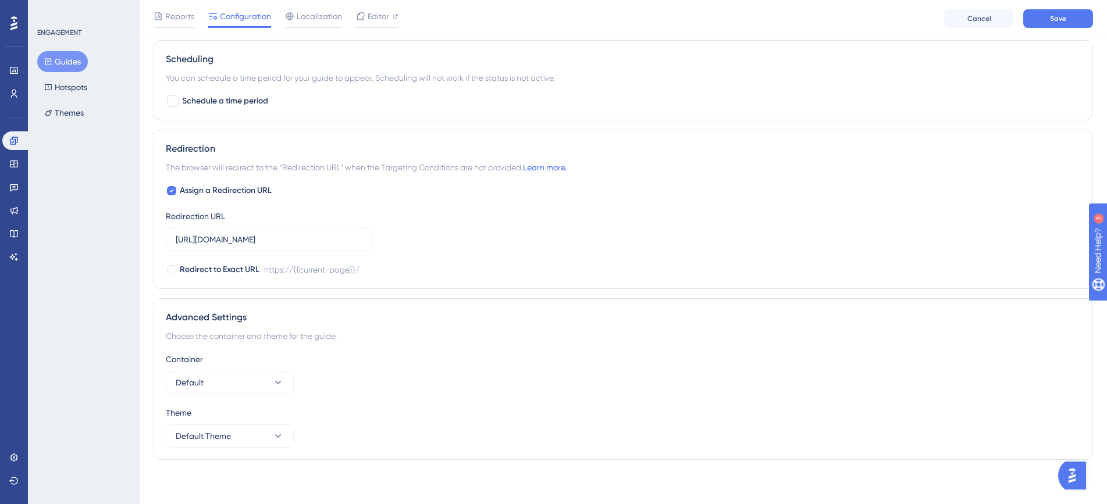
scroll to position [797, 0]
click at [219, 377] on button "Default" at bounding box center [230, 380] width 128 height 23
click at [372, 377] on div "Container Default Default Default People visão RH People visão RH" at bounding box center [623, 371] width 915 height 42
click at [251, 430] on button "Default Theme" at bounding box center [230, 433] width 128 height 23
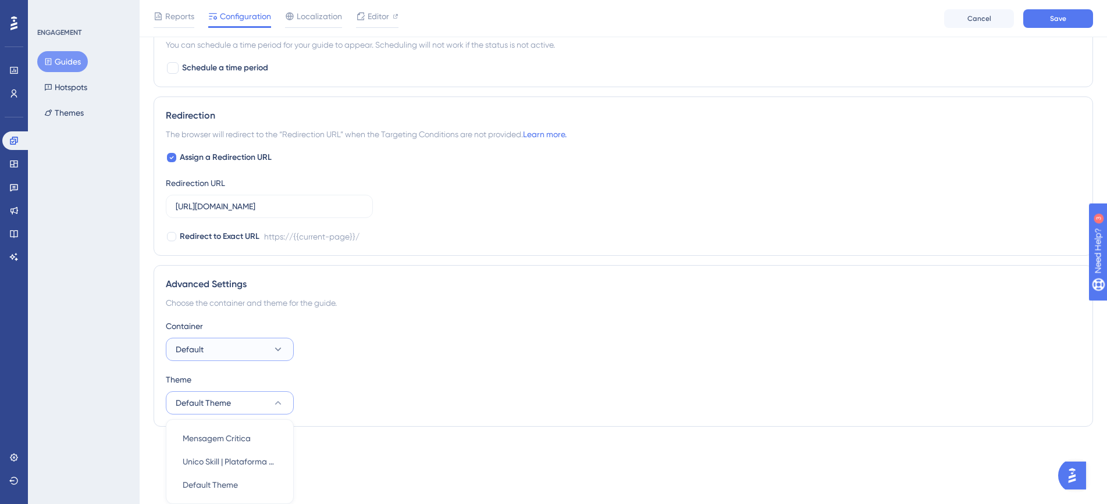
click at [251, 358] on button "Default" at bounding box center [230, 349] width 128 height 23
click at [342, 391] on div "Theme Default Theme Mensagem Crítica Mensagem Crítica Unico Skill | Plataforma …" at bounding box center [623, 394] width 915 height 42
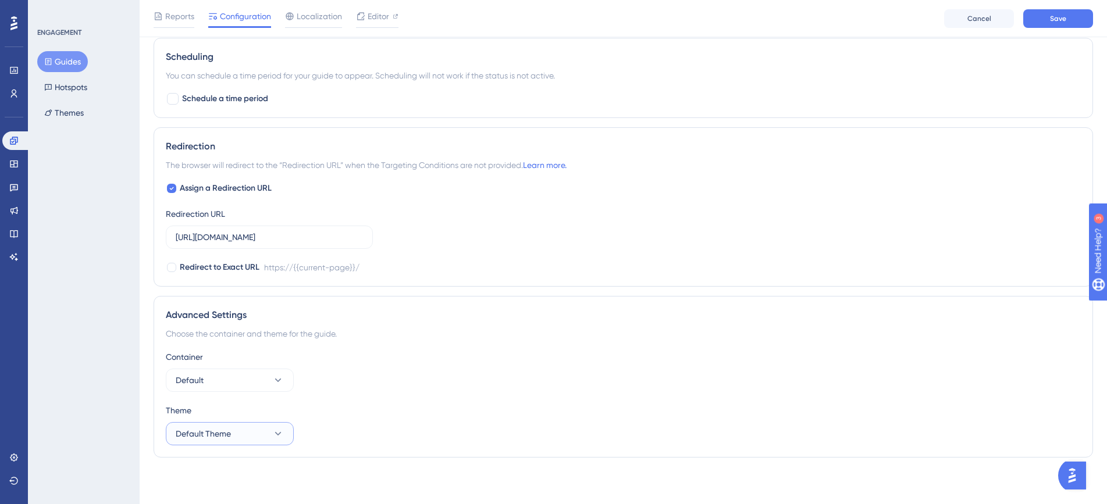
click at [230, 425] on button "Default Theme" at bounding box center [230, 433] width 128 height 23
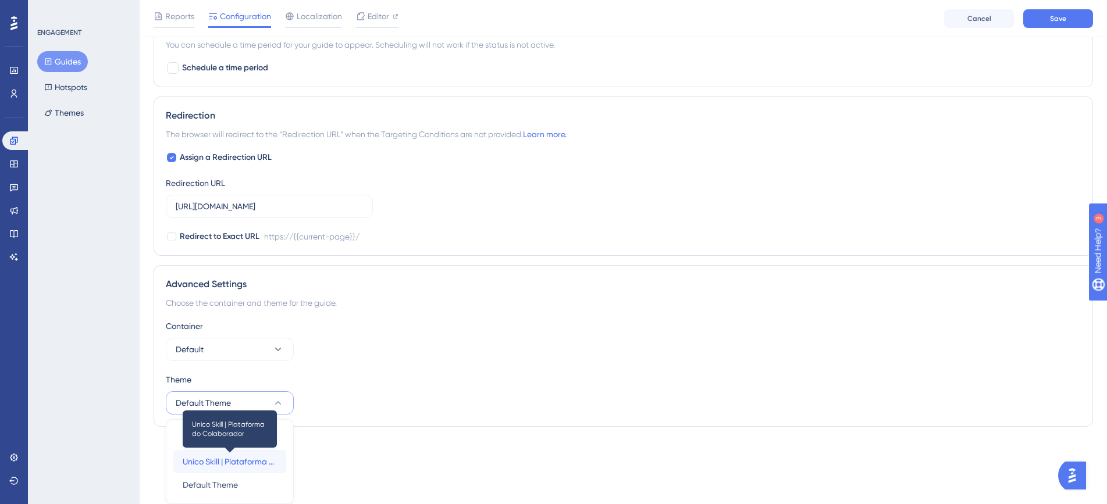
click at [222, 465] on span "Unico Skill | Plataforma do Colaborador" at bounding box center [230, 462] width 94 height 14
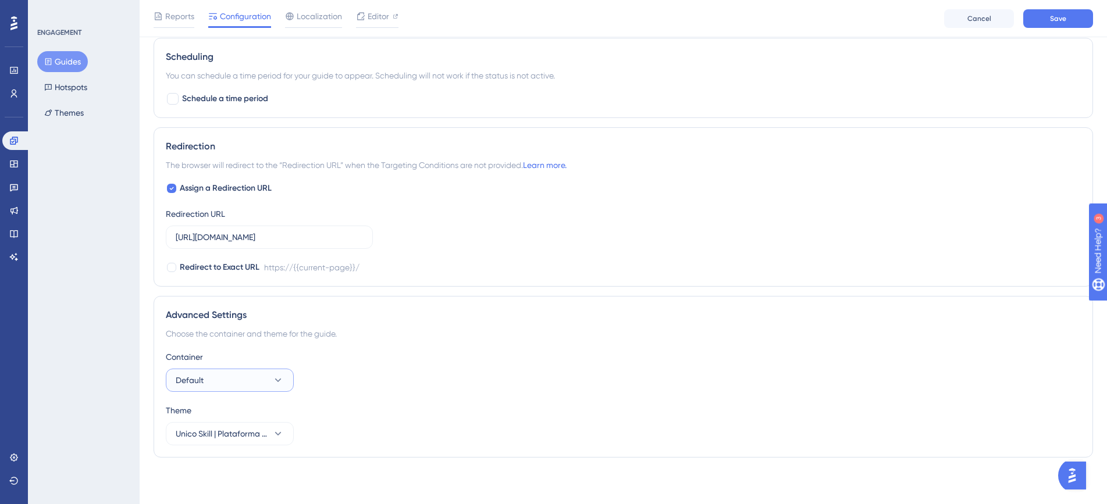
click at [216, 376] on button "Default" at bounding box center [230, 380] width 128 height 23
click at [211, 412] on div "Default Default" at bounding box center [230, 415] width 94 height 23
click at [335, 333] on div "Choose the container and theme for the guide." at bounding box center [623, 334] width 915 height 14
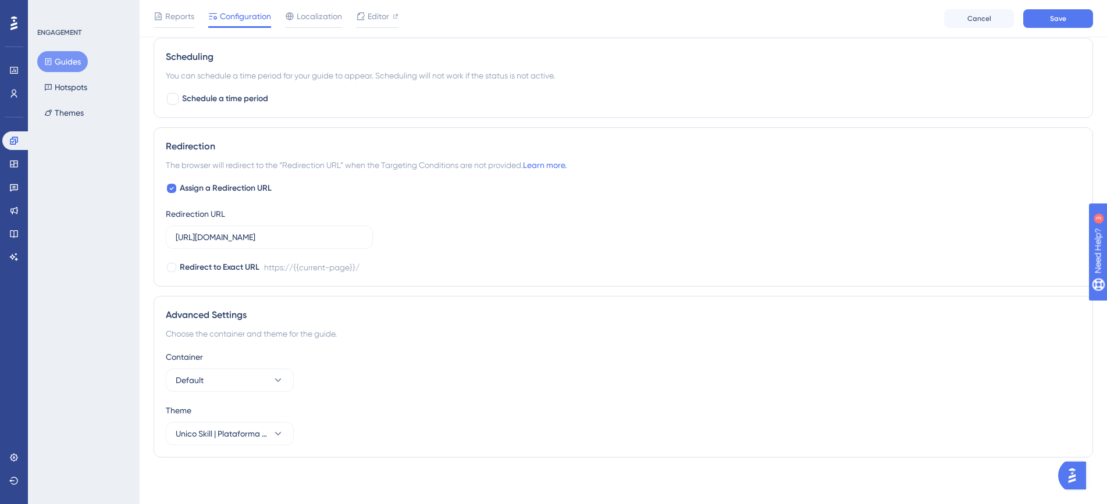
click at [440, 368] on div "Container Default" at bounding box center [623, 371] width 915 height 42
click at [193, 376] on span "Default" at bounding box center [190, 380] width 28 height 14
click at [205, 409] on span "Default" at bounding box center [197, 416] width 28 height 14
click at [382, 327] on div "Choose the container and theme for the guide." at bounding box center [623, 334] width 915 height 14
drag, startPoint x: 351, startPoint y: 323, endPoint x: 190, endPoint y: 323, distance: 161.7
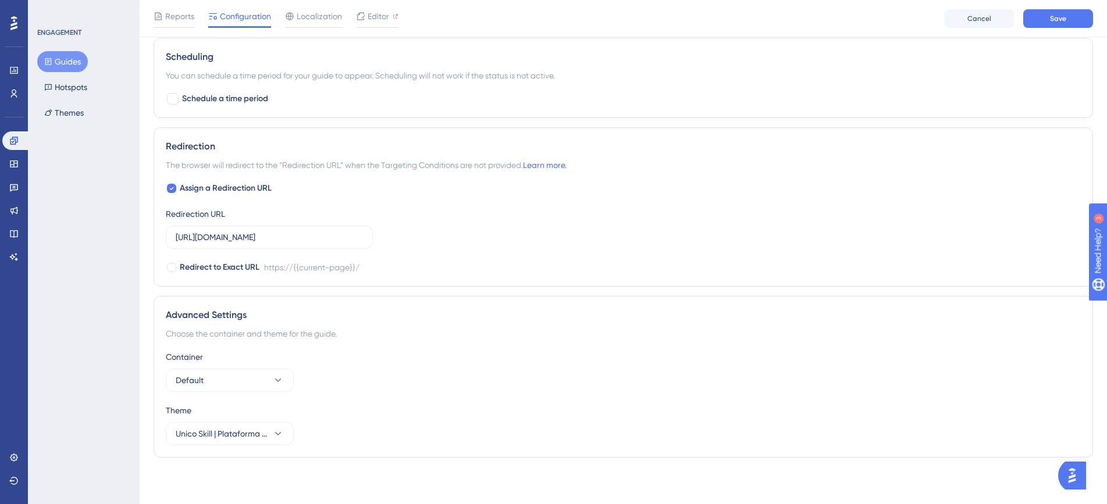
click at [190, 323] on div "Advanced Settings Choose the container and theme for the guide. Container Defau…" at bounding box center [623, 377] width 939 height 162
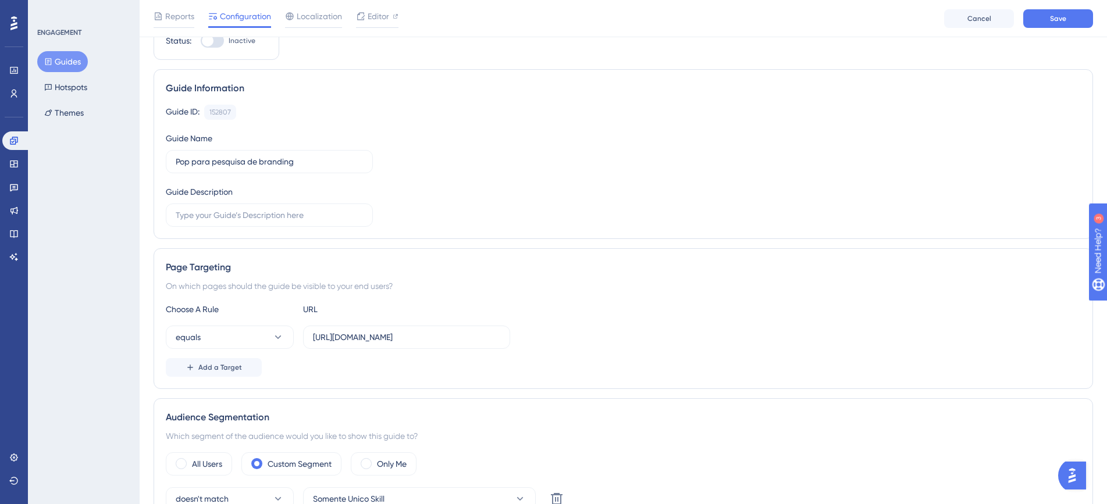
scroll to position [0, 0]
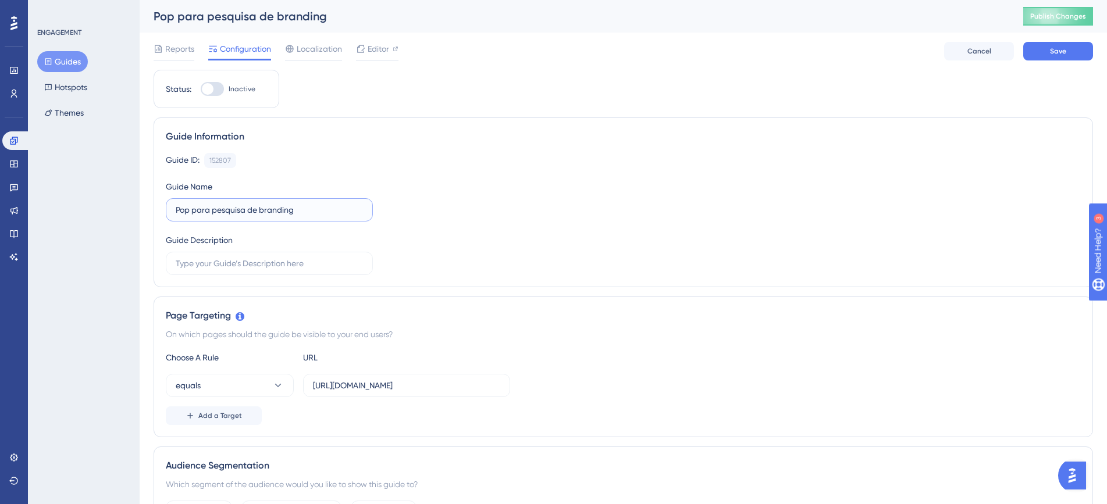
click at [303, 213] on input "Pop para pesquisa de branding" at bounding box center [269, 210] width 187 height 13
